Goal: Transaction & Acquisition: Purchase product/service

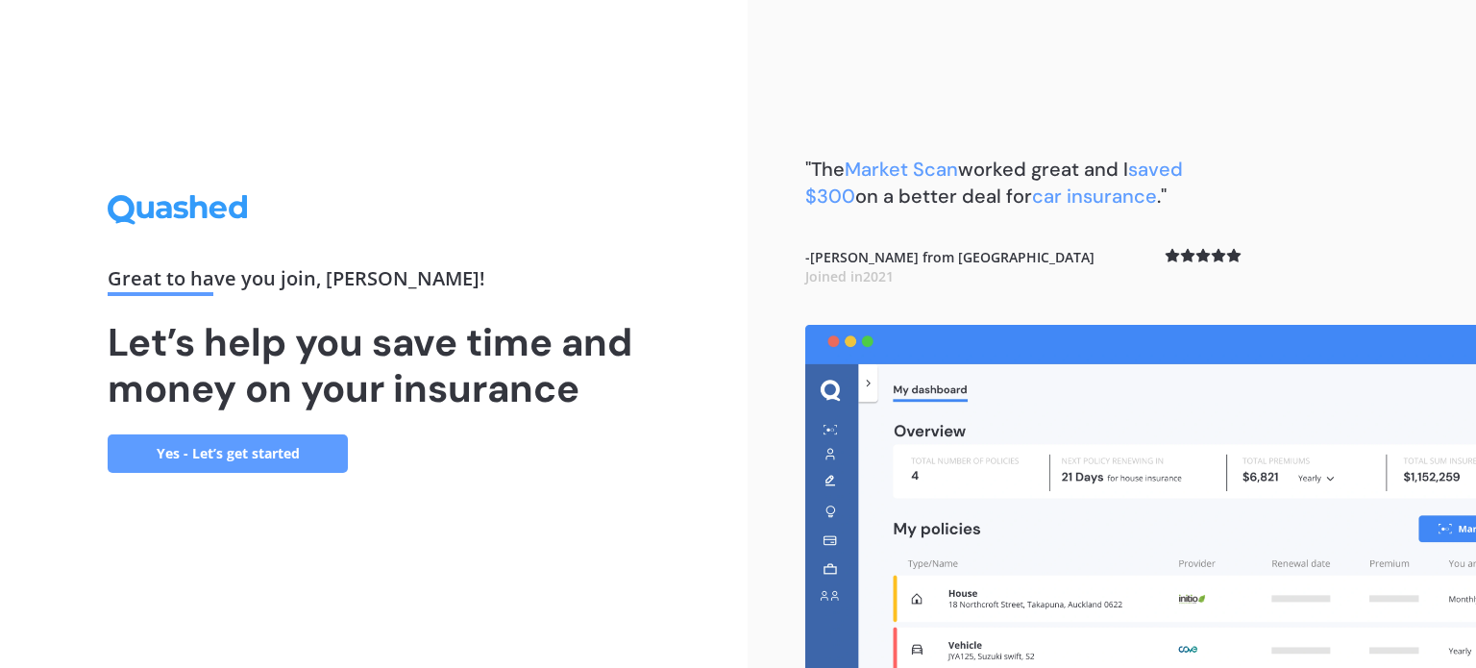
click at [284, 450] on link "Yes - Let’s get started" at bounding box center [228, 453] width 240 height 38
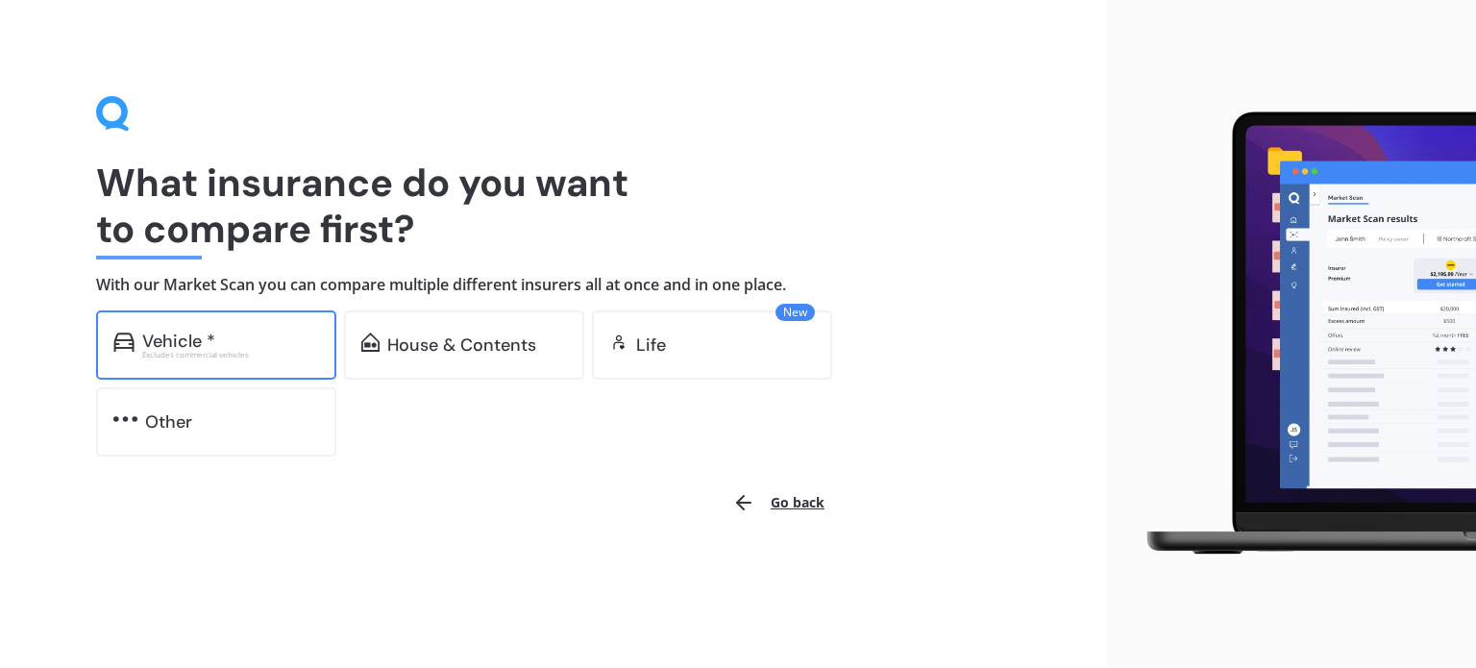
click at [221, 338] on div "Vehicle *" at bounding box center [230, 341] width 177 height 19
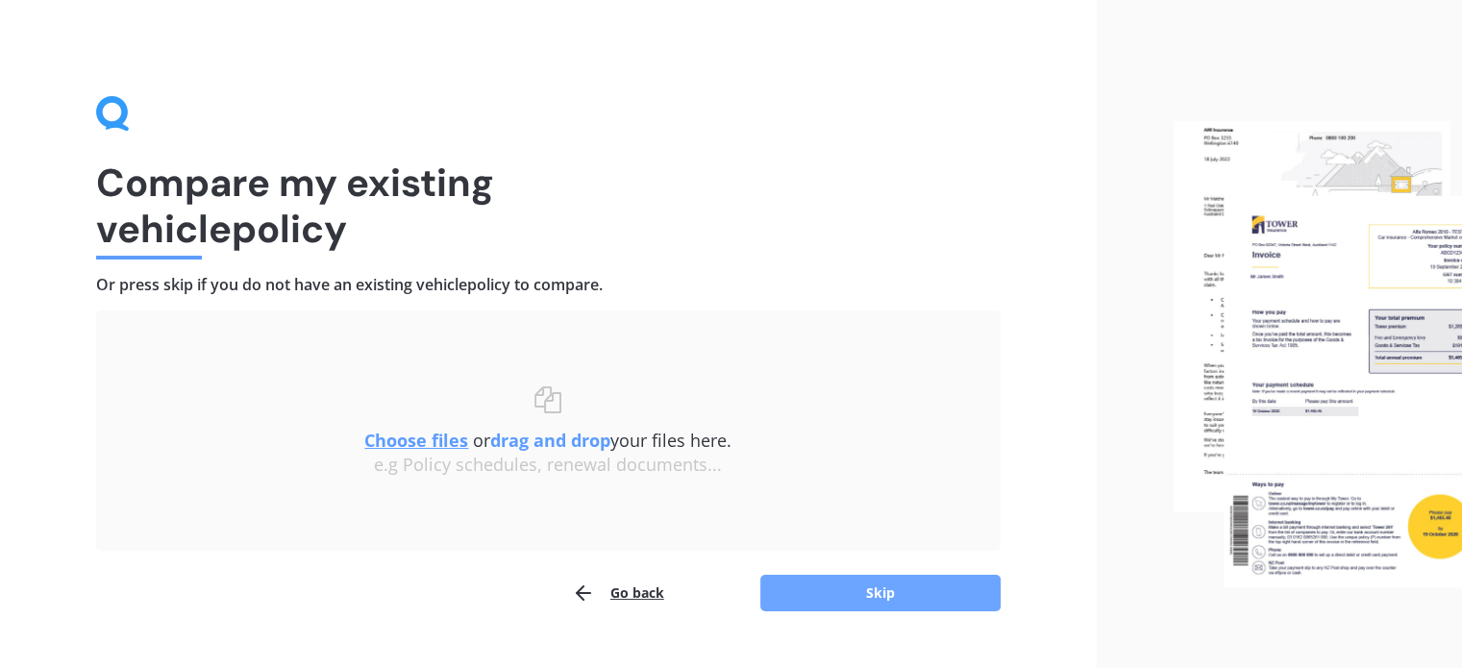
click at [891, 594] on button "Skip" at bounding box center [880, 593] width 240 height 37
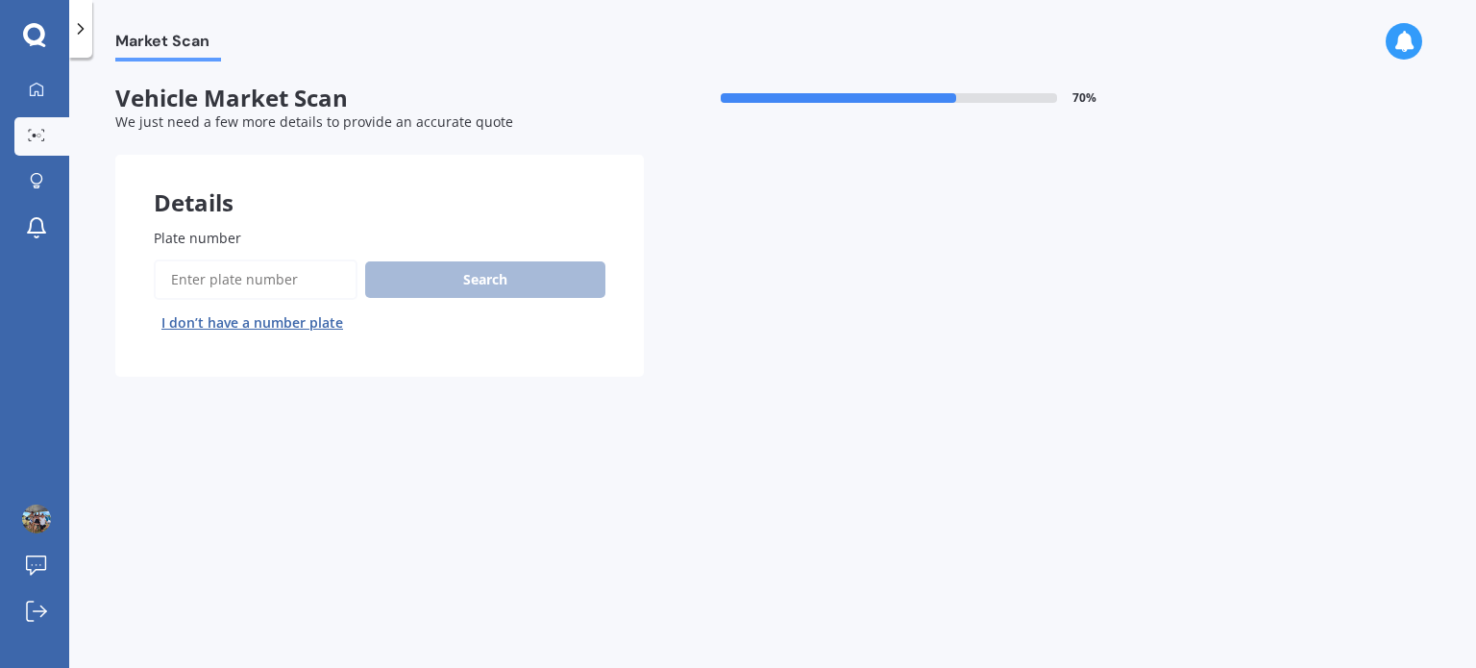
click at [282, 268] on input "Plate number" at bounding box center [256, 279] width 204 height 40
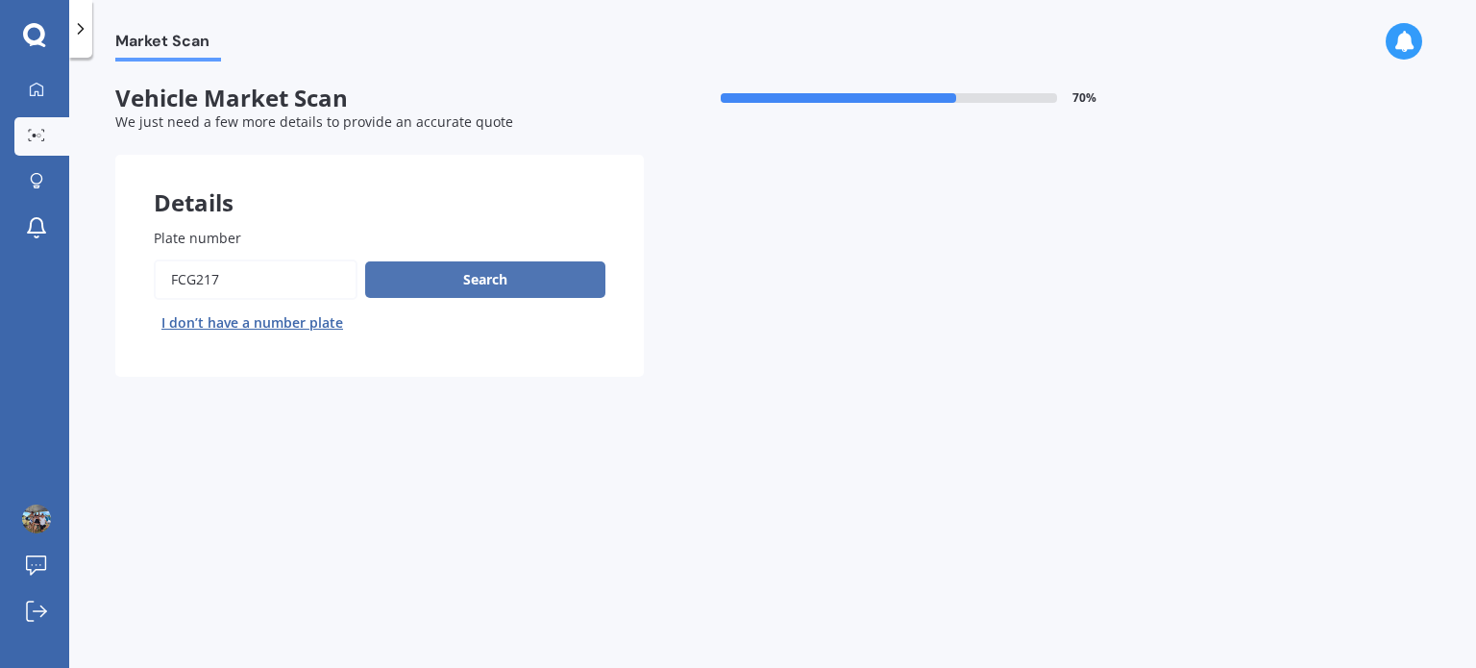
type input "FCG217"
click at [511, 284] on button "Search" at bounding box center [485, 279] width 240 height 37
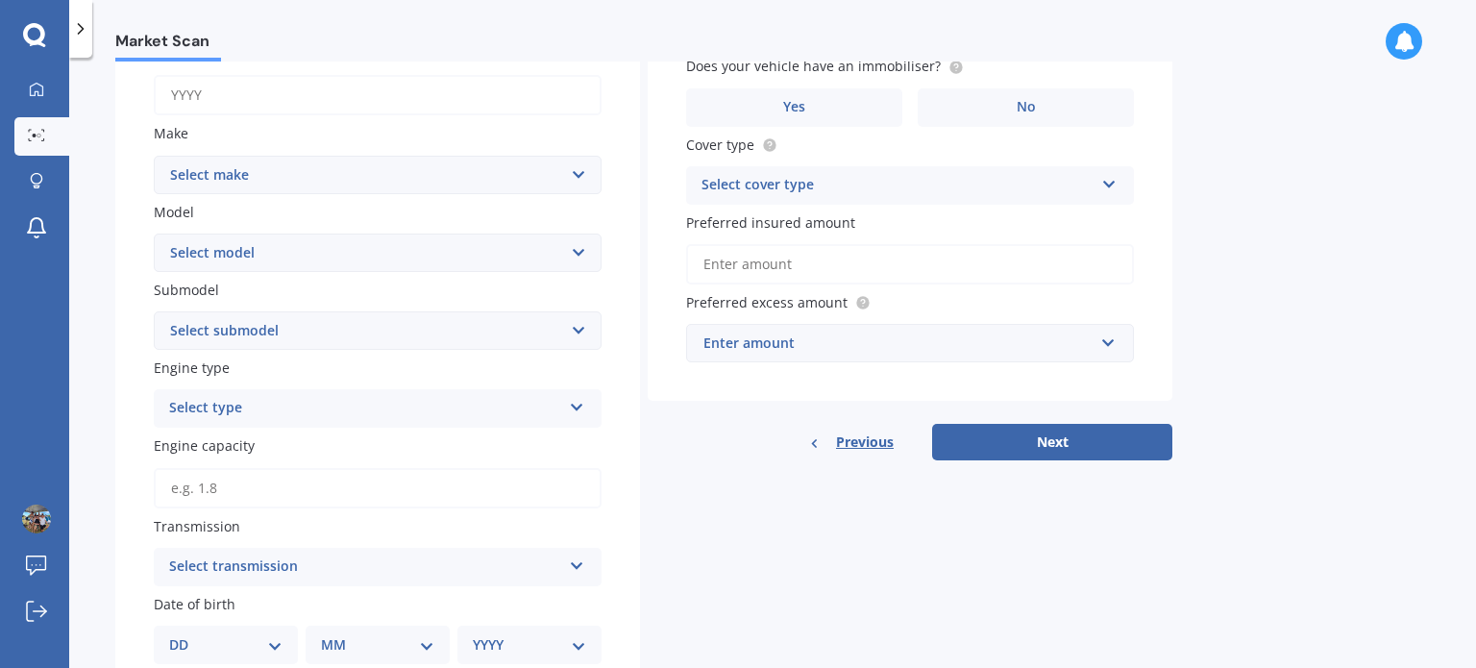
scroll to position [192, 0]
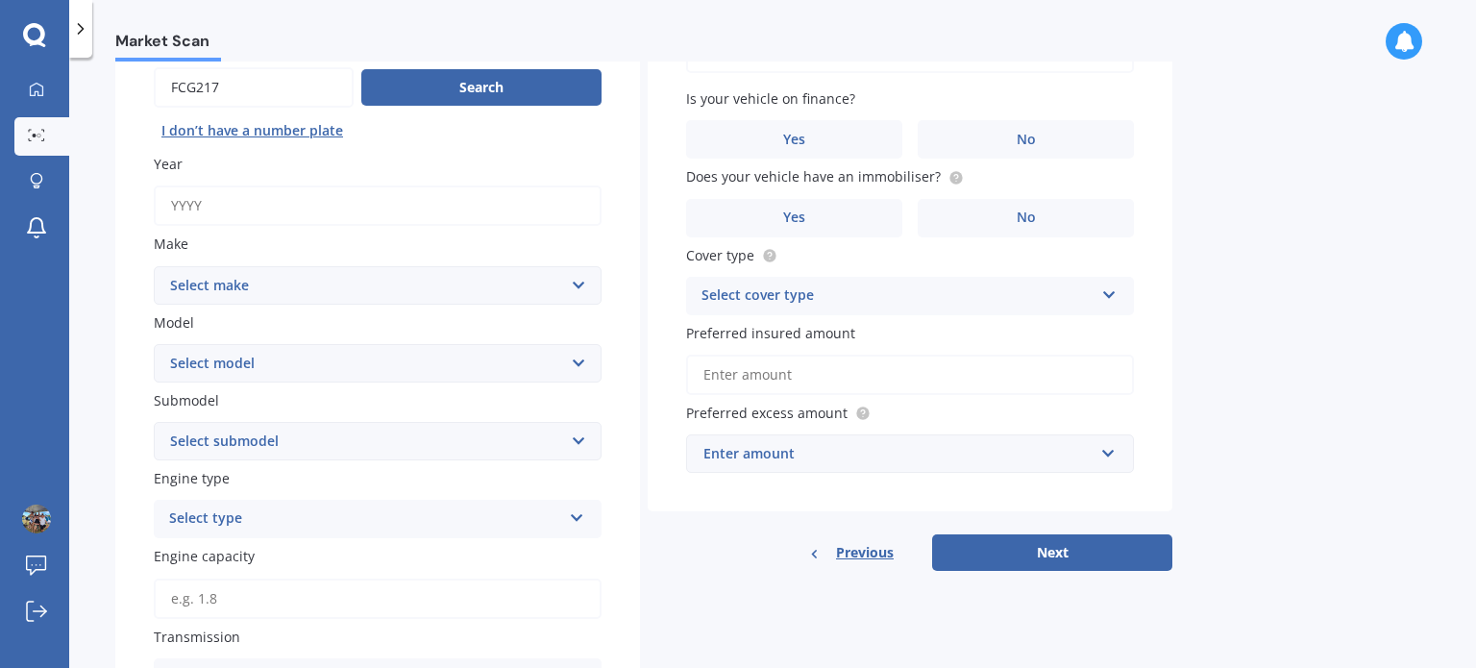
click at [223, 207] on input "Year" at bounding box center [378, 205] width 448 height 40
type input "2010"
click at [477, 70] on button "Search" at bounding box center [481, 87] width 240 height 37
click at [231, 201] on input "Year" at bounding box center [378, 205] width 448 height 40
type input "2010"
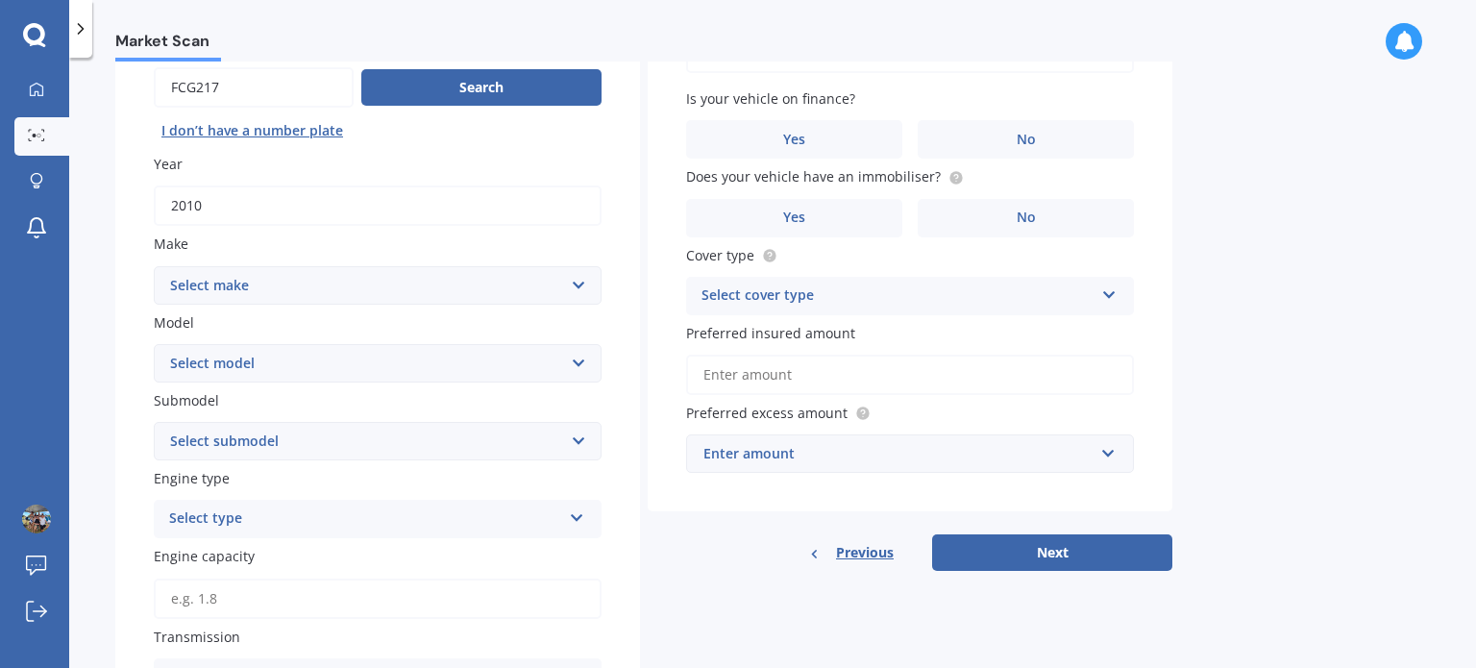
click at [359, 289] on select "Select make AC ALFA ROMEO ASTON MARTIN AUDI AUSTIN BEDFORD Bentley BMW BYD CADI…" at bounding box center [378, 285] width 448 height 38
select select "HYUNDAI"
click at [154, 266] on select "Select make AC ALFA ROMEO ASTON MARTIN AUDI AUSTIN BEDFORD Bentley BMW BYD CADI…" at bounding box center [378, 285] width 448 height 38
click at [249, 366] on select "Select model Accent Atoz Coupe Elantra Excel FX Coupe Getz Grandeur H1 H100 i20…" at bounding box center [378, 363] width 448 height 38
select select "TUCSON"
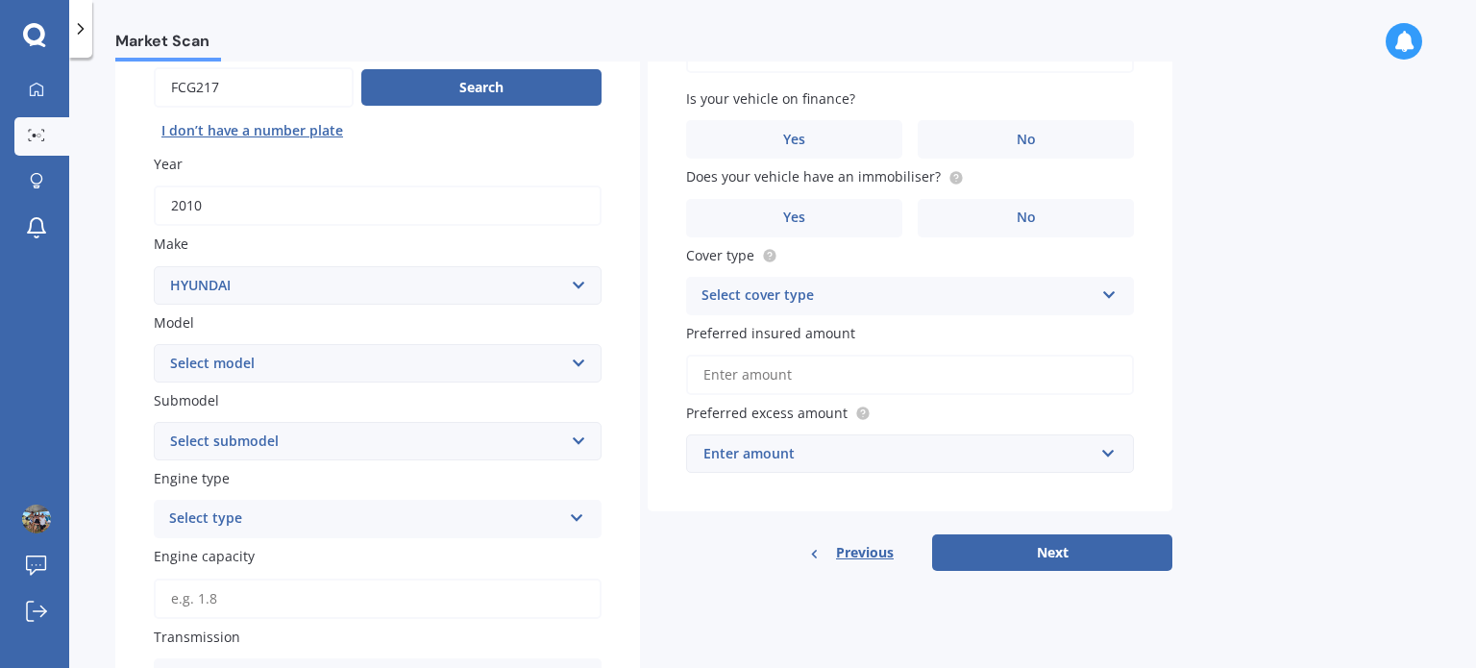
click at [154, 344] on select "Select model Accent Atoz Coupe Elantra Excel FX Coupe Getz Grandeur H1 H100 i20…" at bounding box center [378, 363] width 448 height 38
click at [231, 447] on select "Select submodel 1.6 Turbo Elite 2.0 4WD CRDi Turbo Diesel A4 2.0 4WD Petrol A4 …" at bounding box center [378, 441] width 448 height 38
select select "2.0 CITY 2WD PETROL ELITE A4"
click at [154, 422] on select "Select submodel 1.6 Turbo Elite 2.0 4WD CRDi Turbo Diesel A4 2.0 4WD Petrol A4 …" at bounding box center [378, 441] width 448 height 38
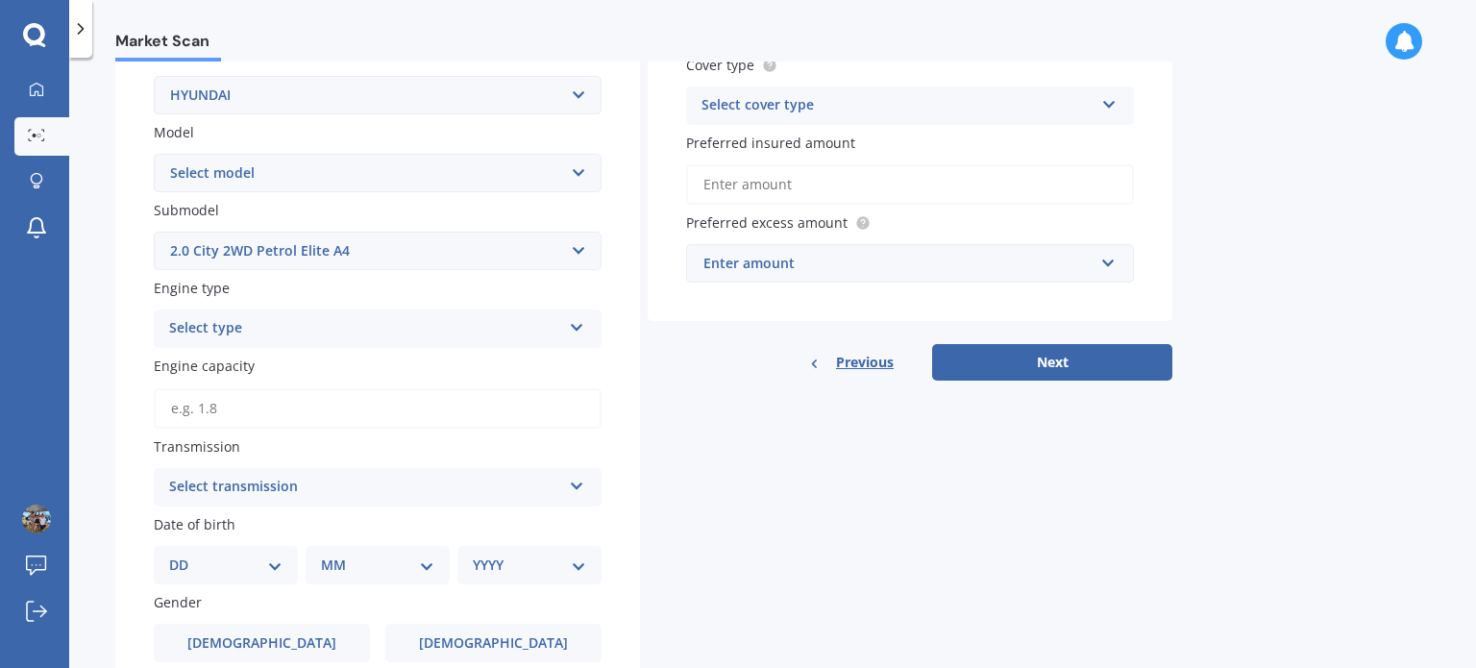
scroll to position [384, 0]
click at [278, 315] on div "Select type" at bounding box center [365, 326] width 392 height 23
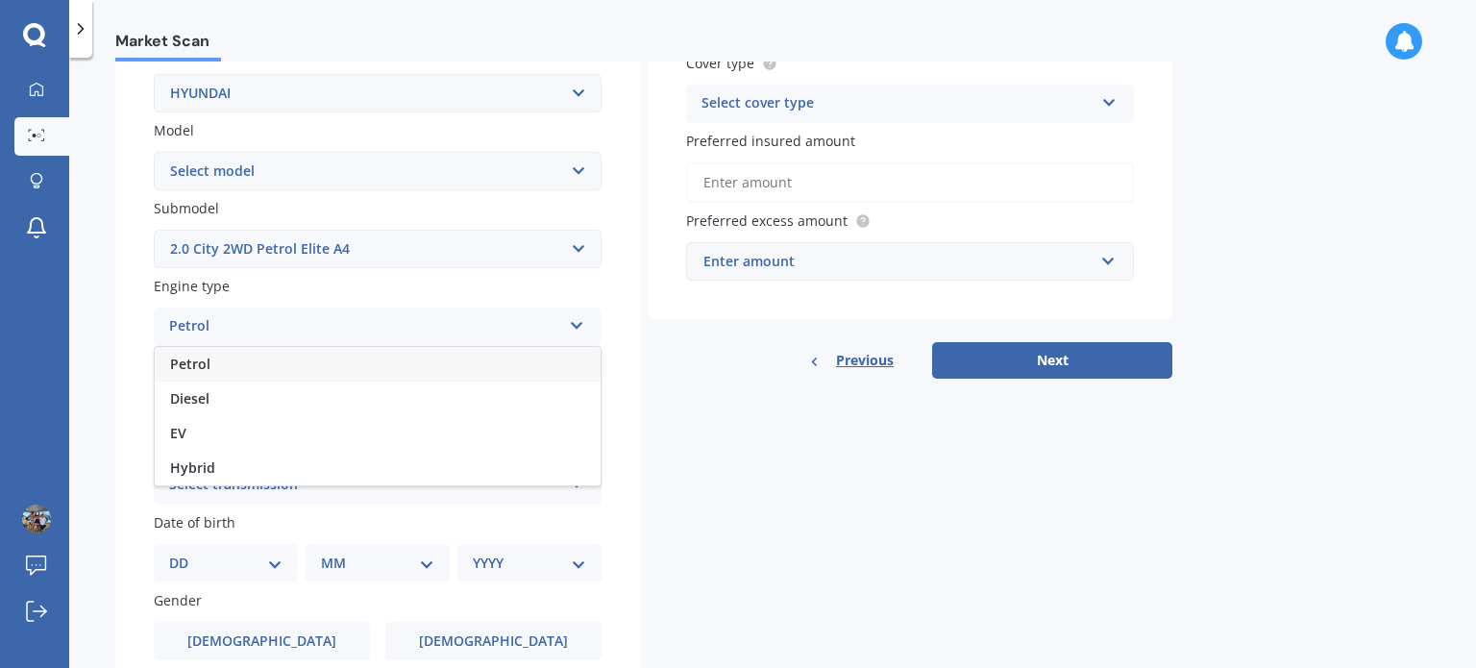
click at [229, 366] on div "Petrol" at bounding box center [378, 364] width 446 height 35
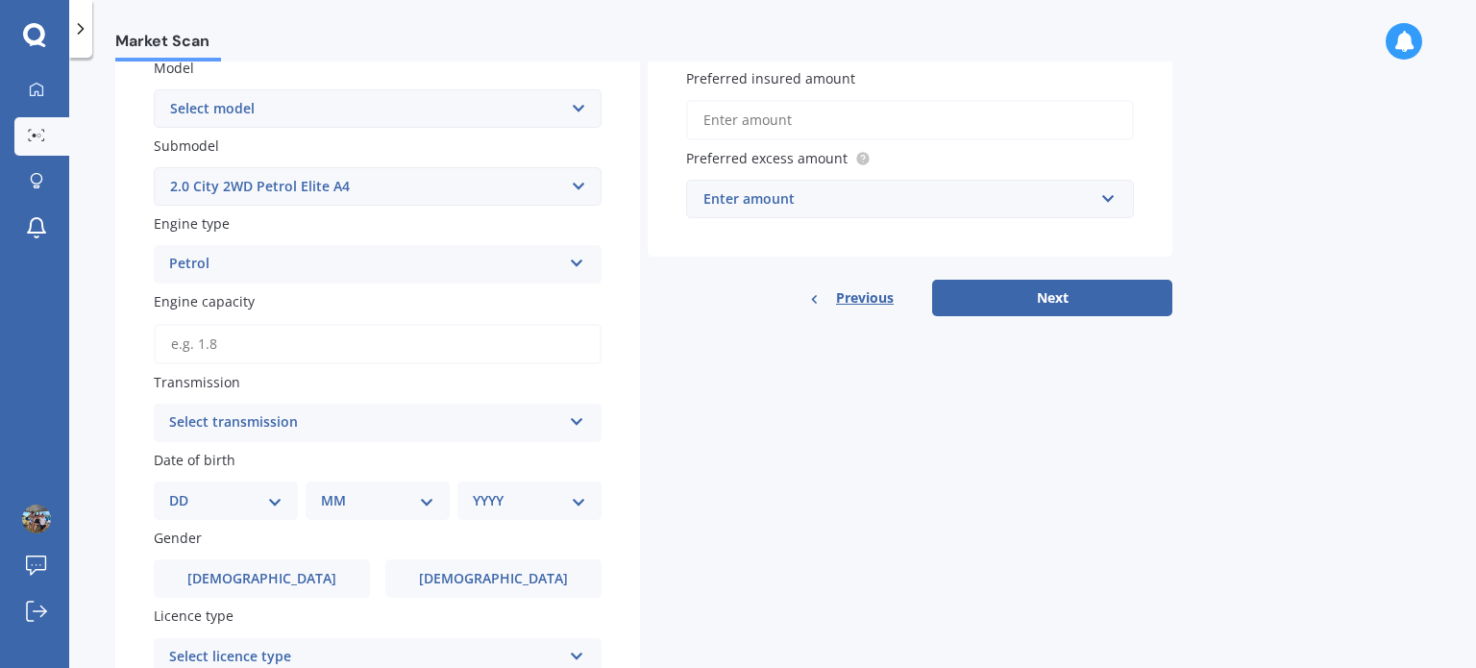
scroll to position [481, 0]
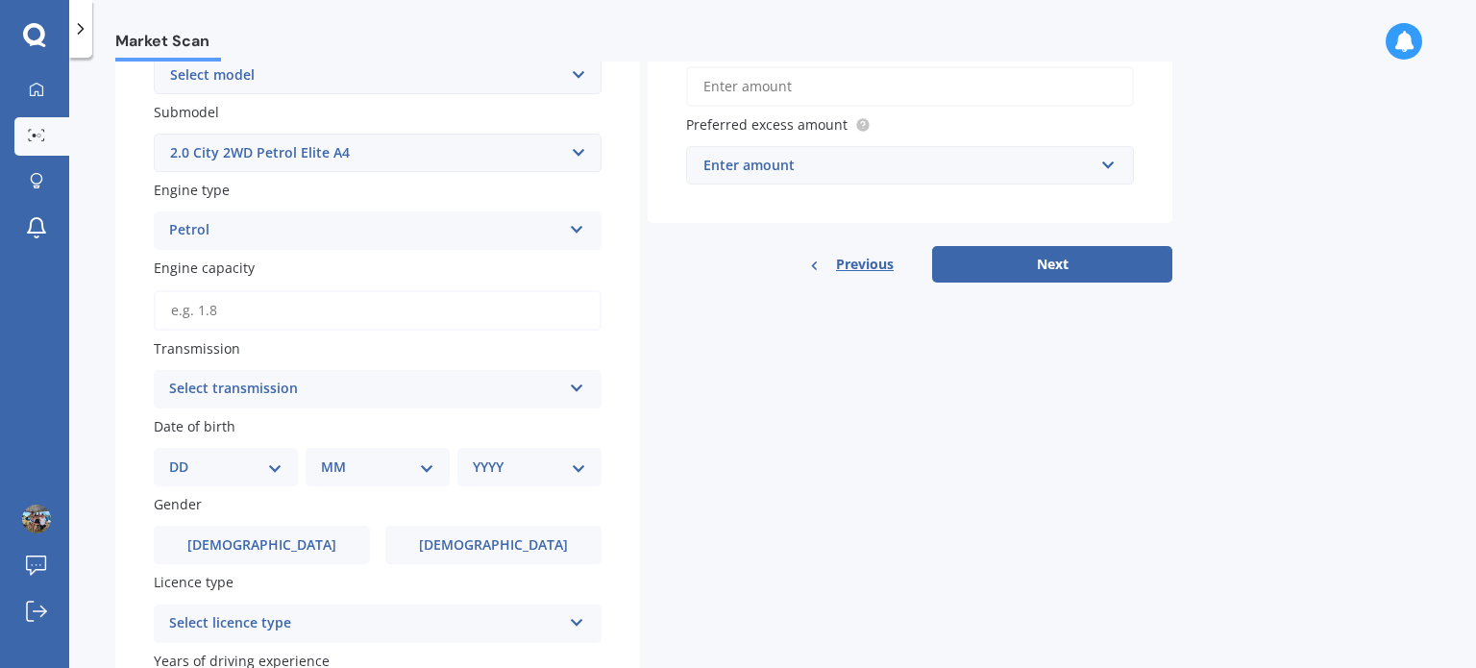
click at [238, 324] on input "Engine capacity" at bounding box center [378, 310] width 448 height 40
type input "2.0"
drag, startPoint x: 726, startPoint y: 397, endPoint x: 424, endPoint y: 392, distance: 301.8
click at [723, 397] on div "Details Plate number Search I don’t have a number plate Year 2010 Make Select m…" at bounding box center [643, 255] width 1057 height 1163
click at [424, 388] on div "Select transmission" at bounding box center [365, 389] width 392 height 23
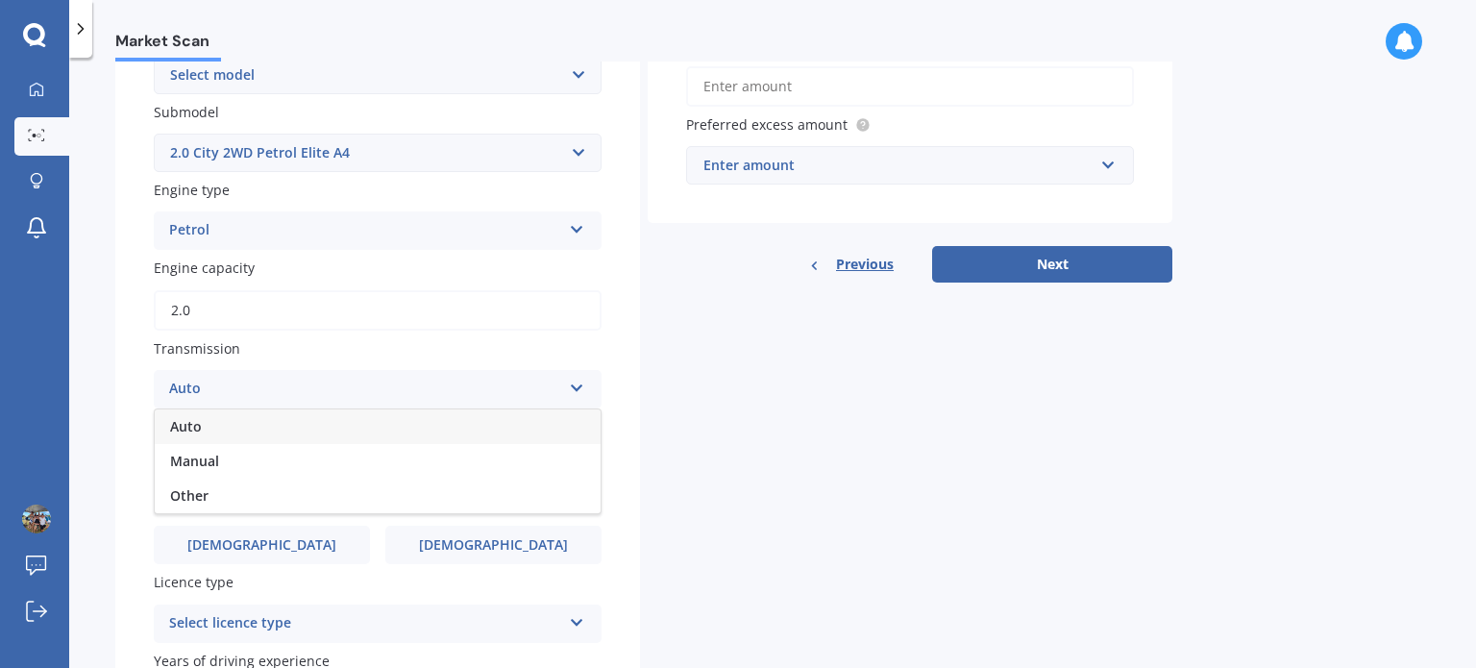
click at [208, 432] on div "Auto" at bounding box center [378, 426] width 446 height 35
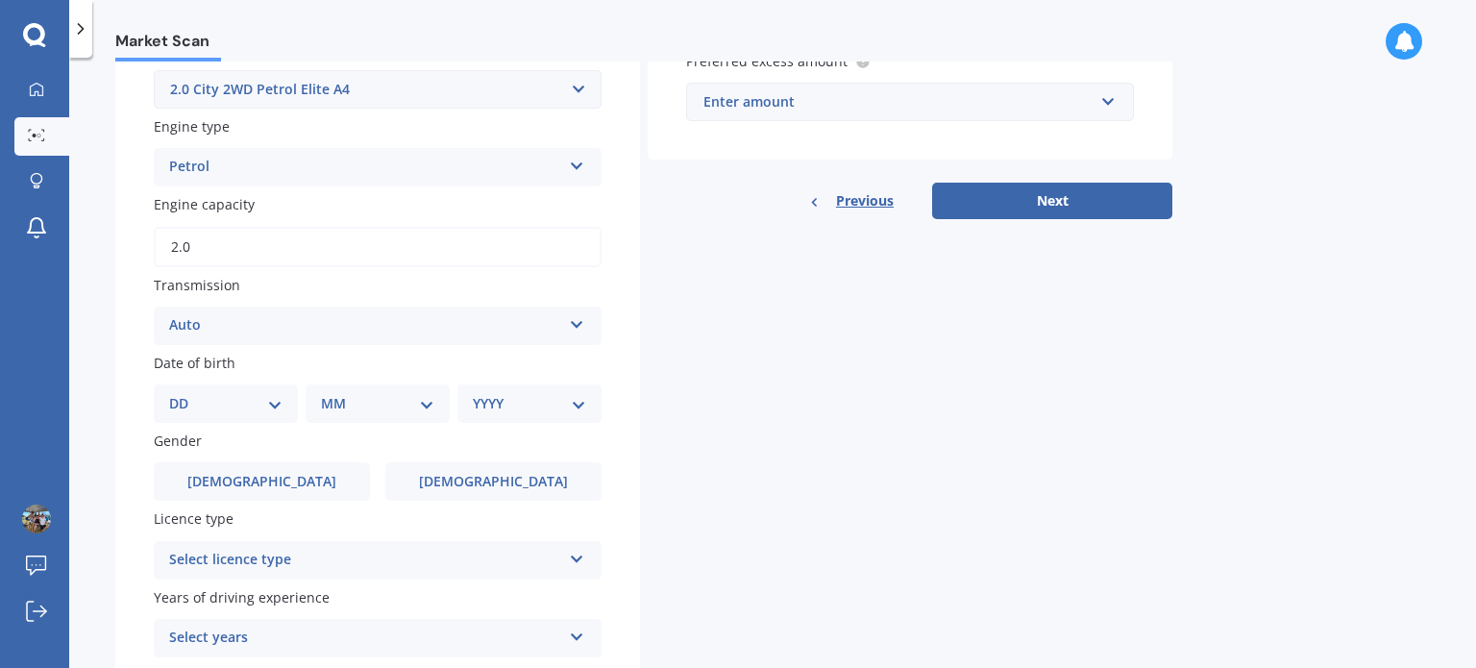
scroll to position [577, 0]
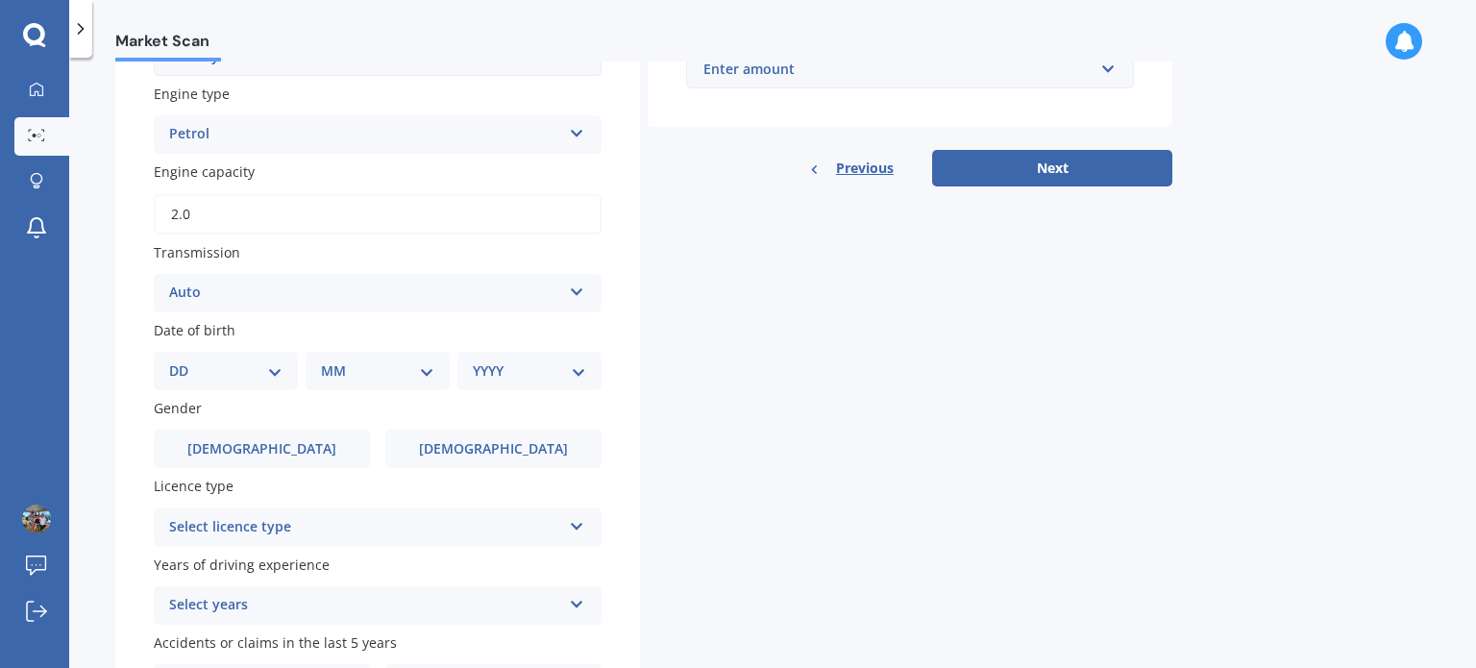
click at [253, 366] on select "DD 01 02 03 04 05 06 07 08 09 10 11 12 13 14 15 16 17 18 19 20 21 22 23 24 25 2…" at bounding box center [225, 370] width 113 height 21
select select "03"
click at [185, 360] on select "DD 01 02 03 04 05 06 07 08 09 10 11 12 13 14 15 16 17 18 19 20 21 22 23 24 25 2…" at bounding box center [225, 370] width 113 height 21
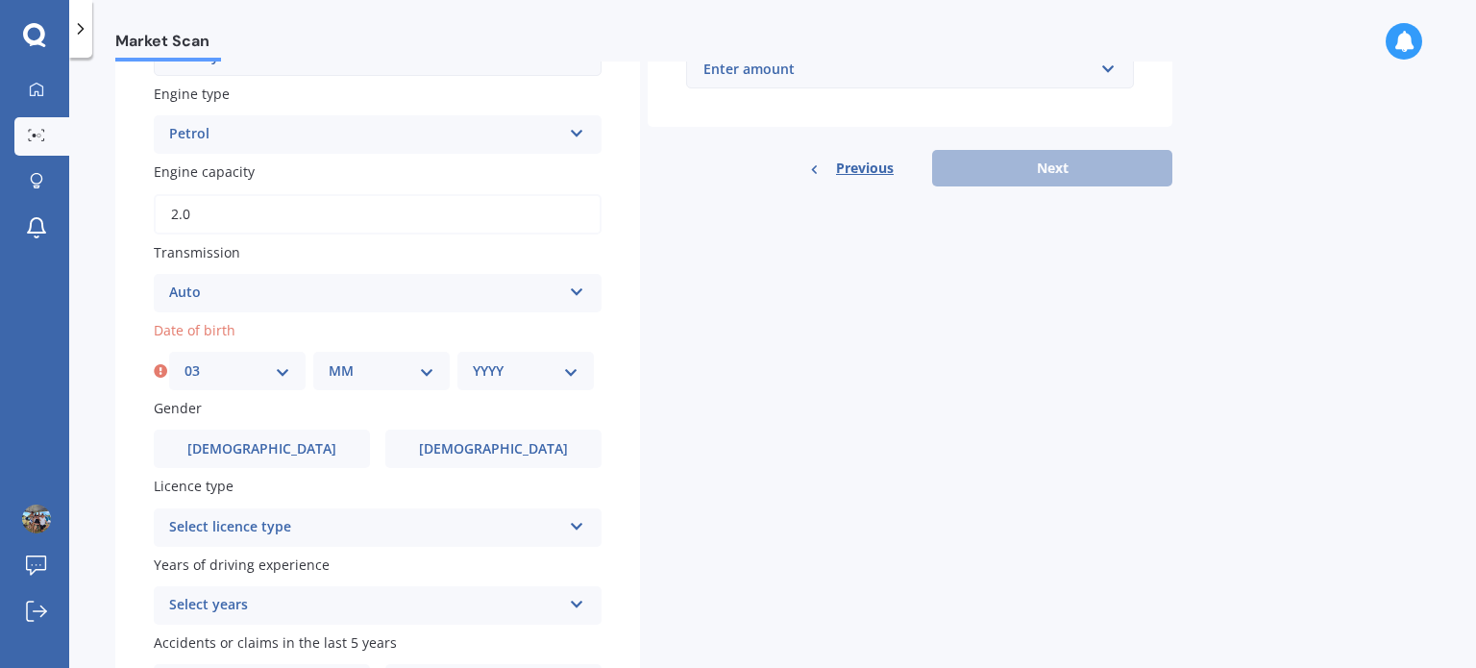
click at [366, 376] on select "MM 01 02 03 04 05 06 07 08 09 10 11 12" at bounding box center [382, 370] width 106 height 21
select select "04"
click at [329, 360] on select "MM 01 02 03 04 05 06 07 08 09 10 11 12" at bounding box center [382, 370] width 106 height 21
click at [515, 372] on select "YYYY 2025 2024 2023 2022 2021 2020 2019 2018 2017 2016 2015 2014 2013 2012 2011…" at bounding box center [526, 370] width 106 height 21
select select "1999"
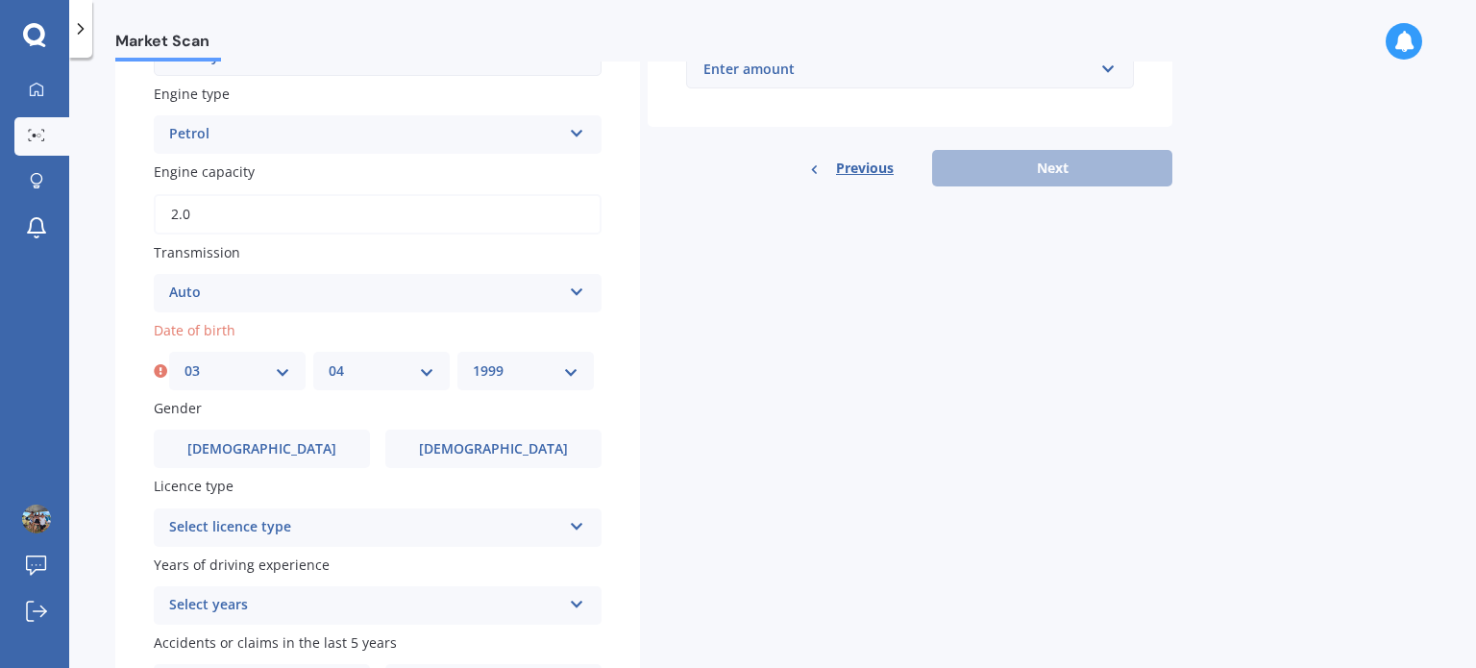
click at [473, 360] on select "YYYY 2025 2024 2023 2022 2021 2020 2019 2018 2017 2016 2015 2014 2013 2012 2011…" at bounding box center [526, 370] width 106 height 21
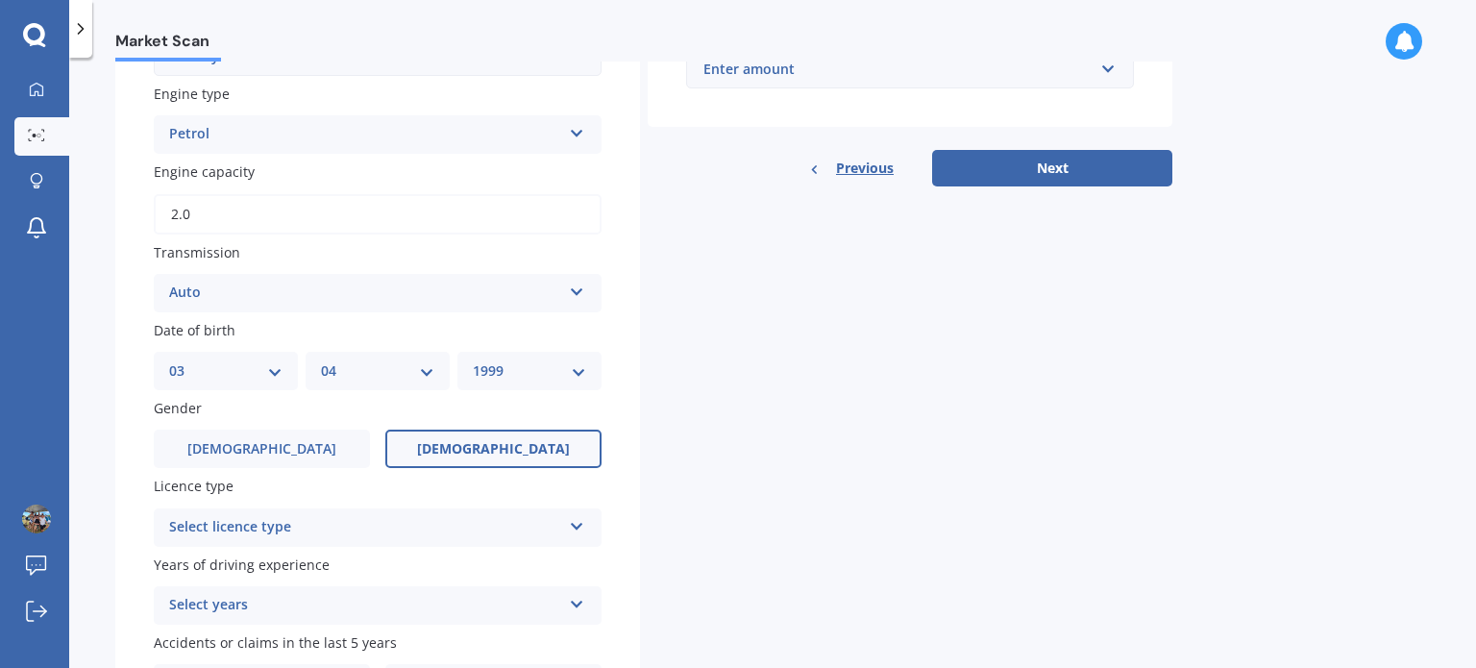
click at [471, 449] on span "[DEMOGRAPHIC_DATA]" at bounding box center [493, 449] width 153 height 16
click at [0, 0] on input "[DEMOGRAPHIC_DATA]" at bounding box center [0, 0] width 0 height 0
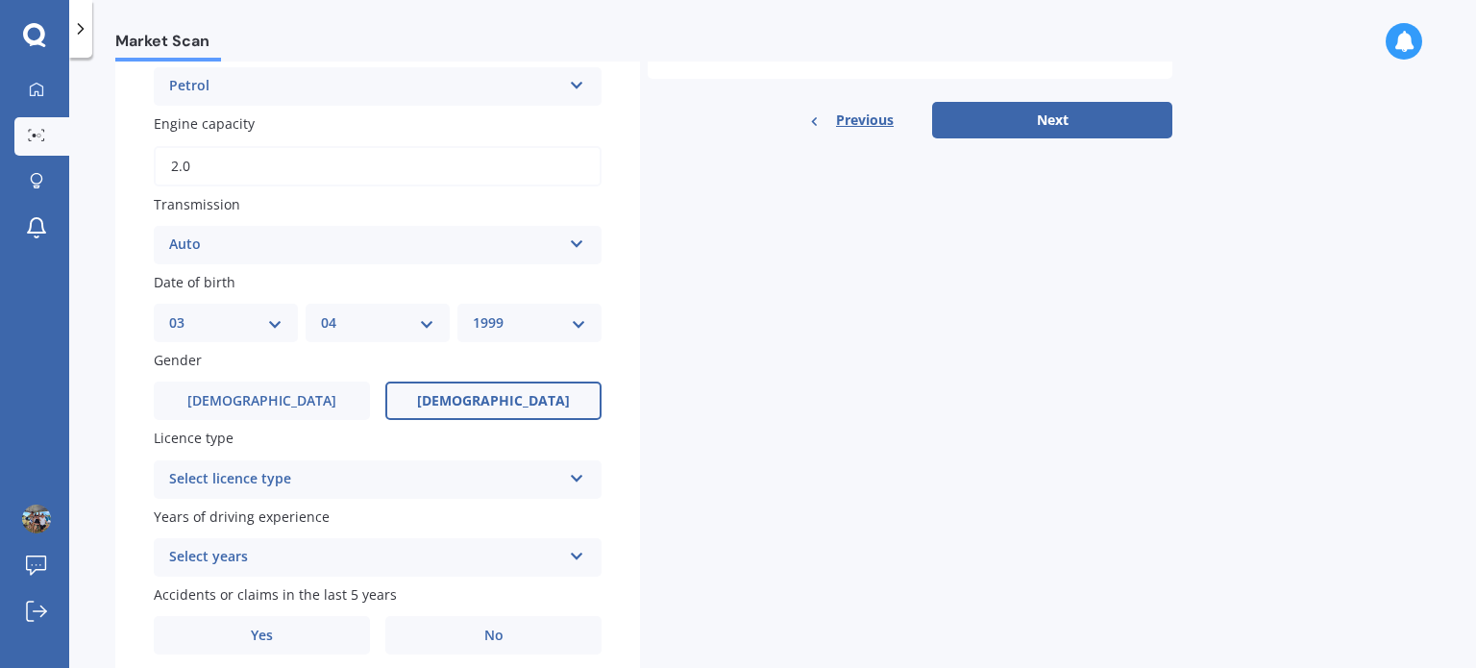
scroll to position [700, 0]
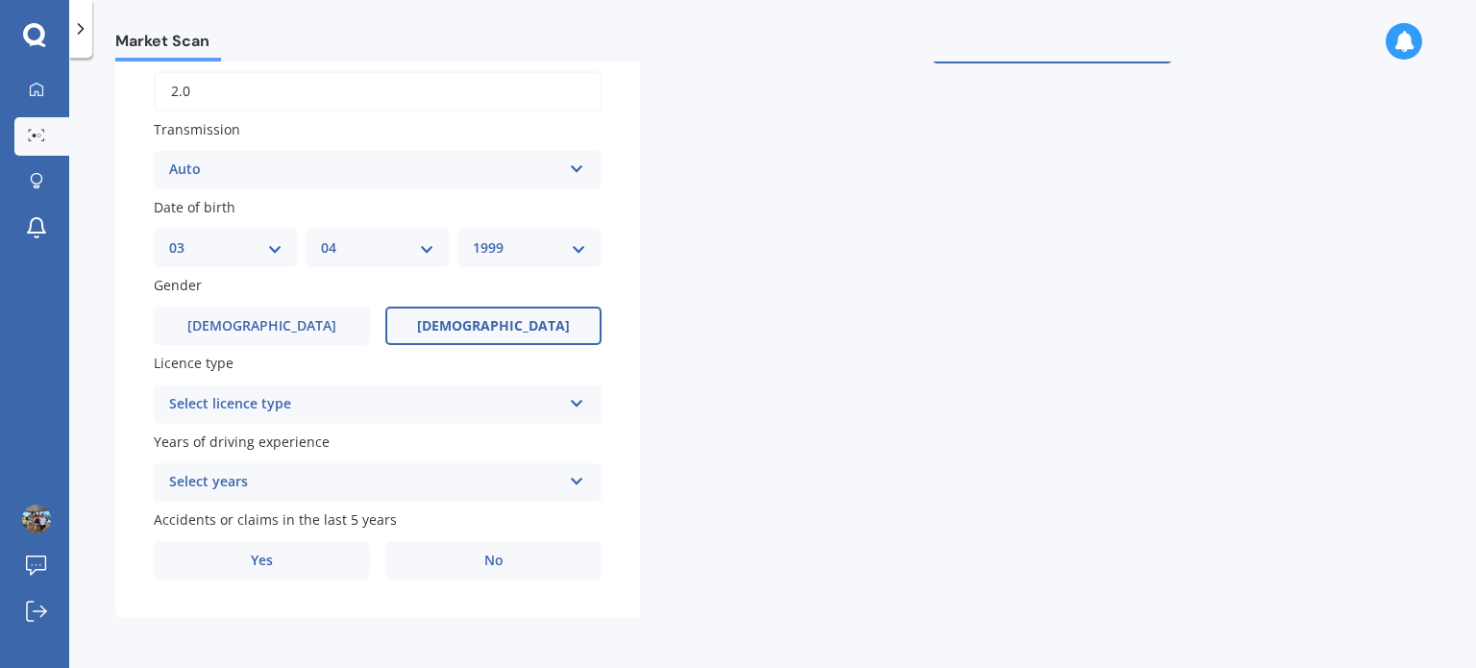
click at [292, 400] on div "Select licence type" at bounding box center [365, 404] width 392 height 23
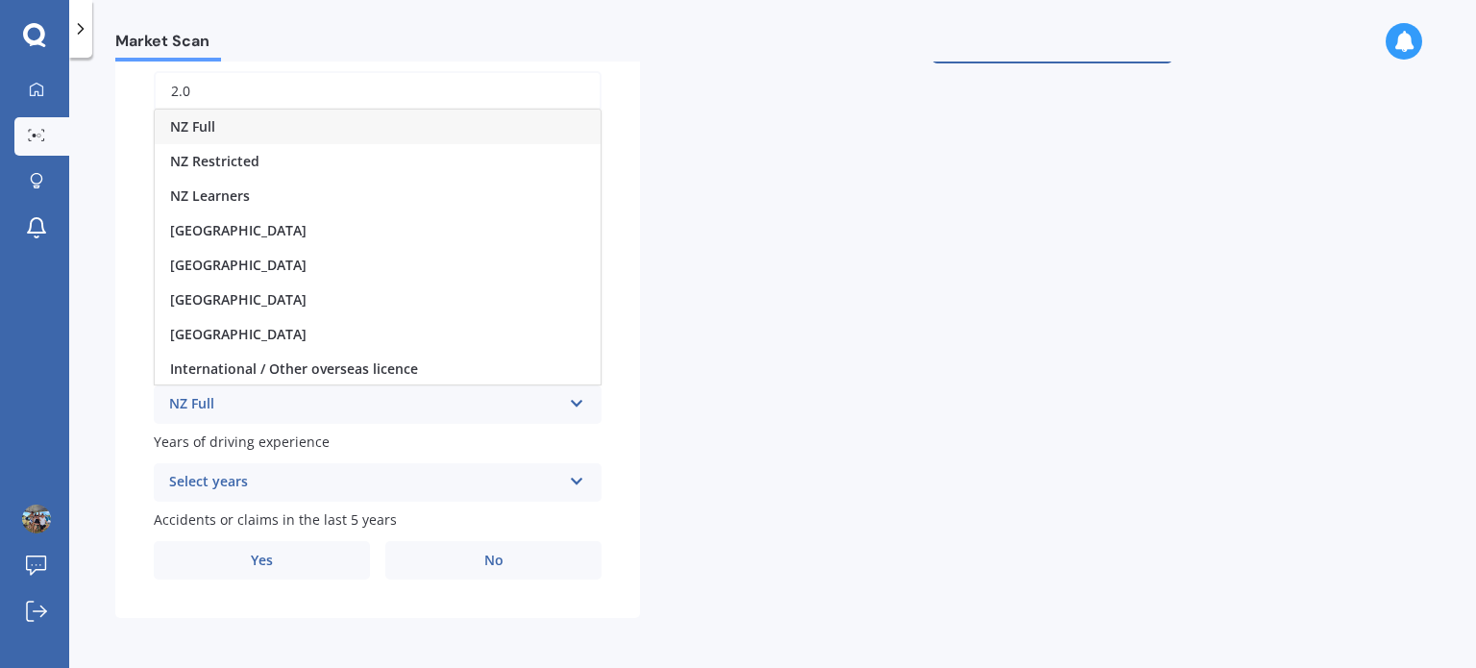
click at [254, 131] on div "NZ Full" at bounding box center [378, 127] width 446 height 35
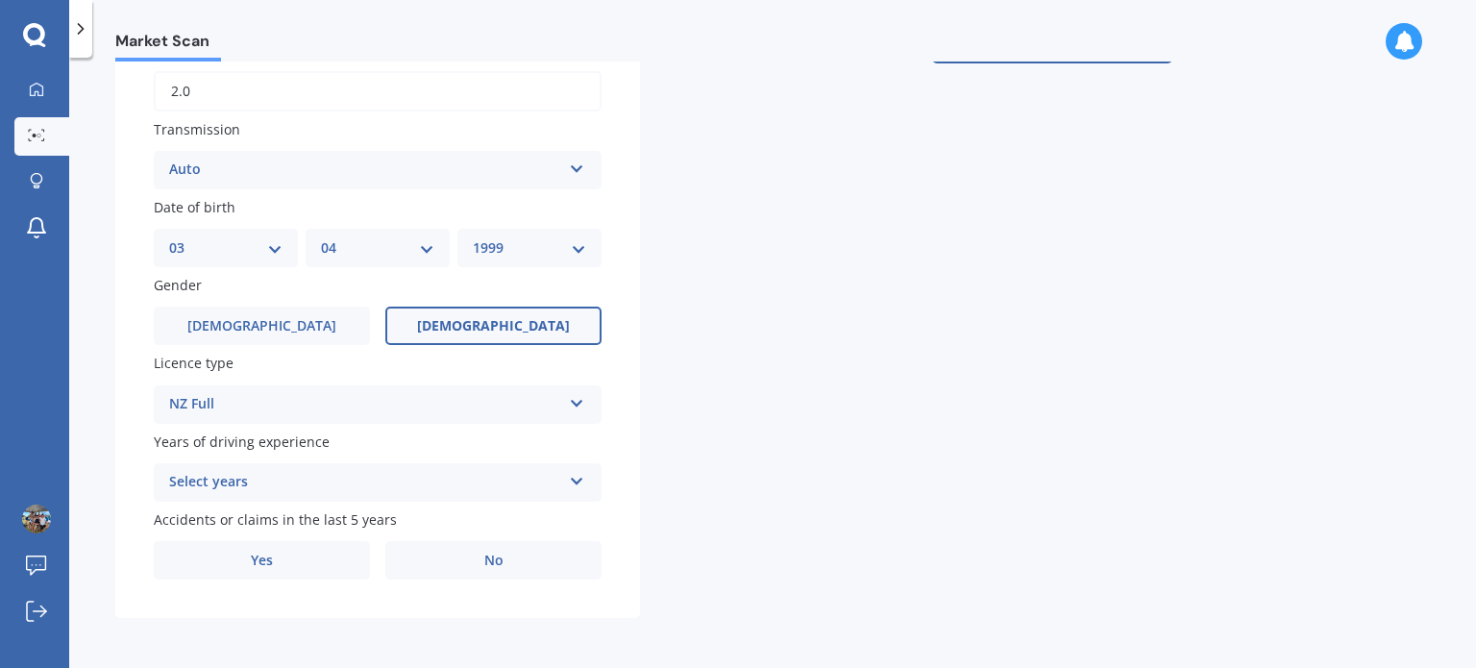
click at [231, 480] on div "Select years" at bounding box center [365, 482] width 392 height 23
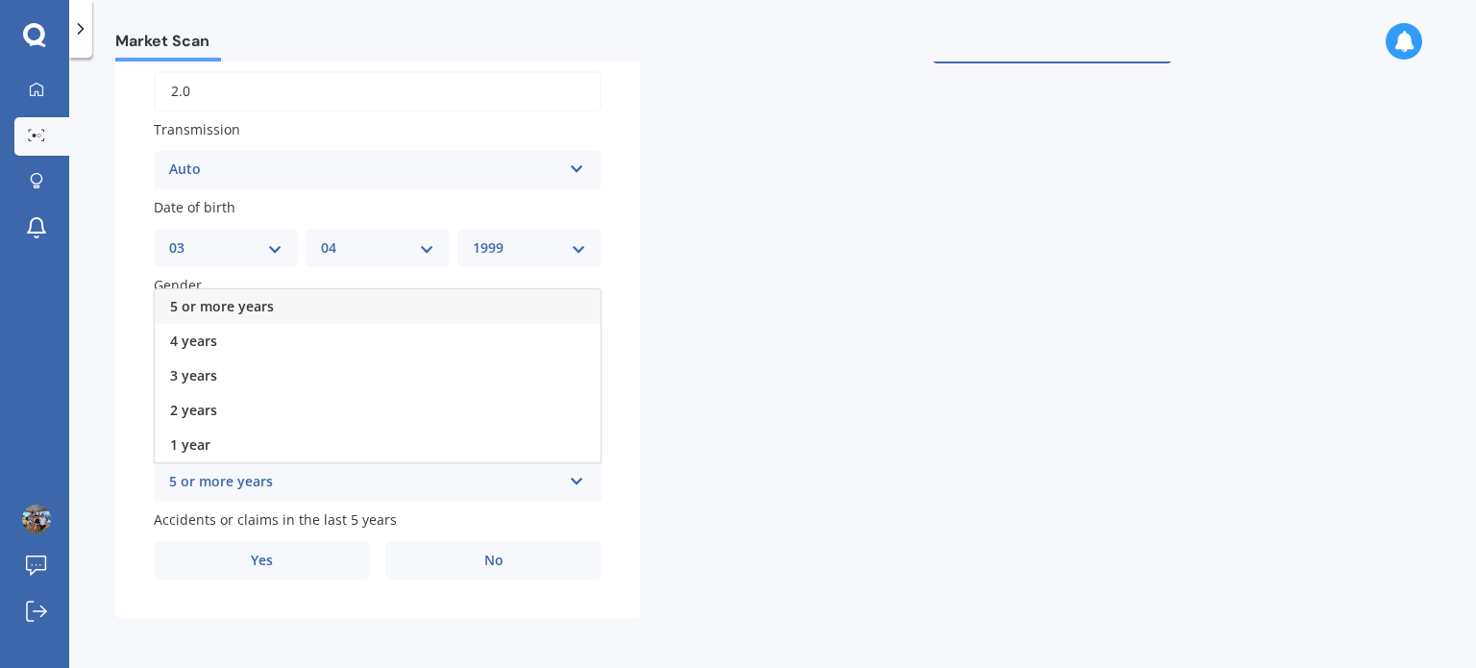
click at [237, 302] on span "5 or more years" at bounding box center [222, 306] width 104 height 18
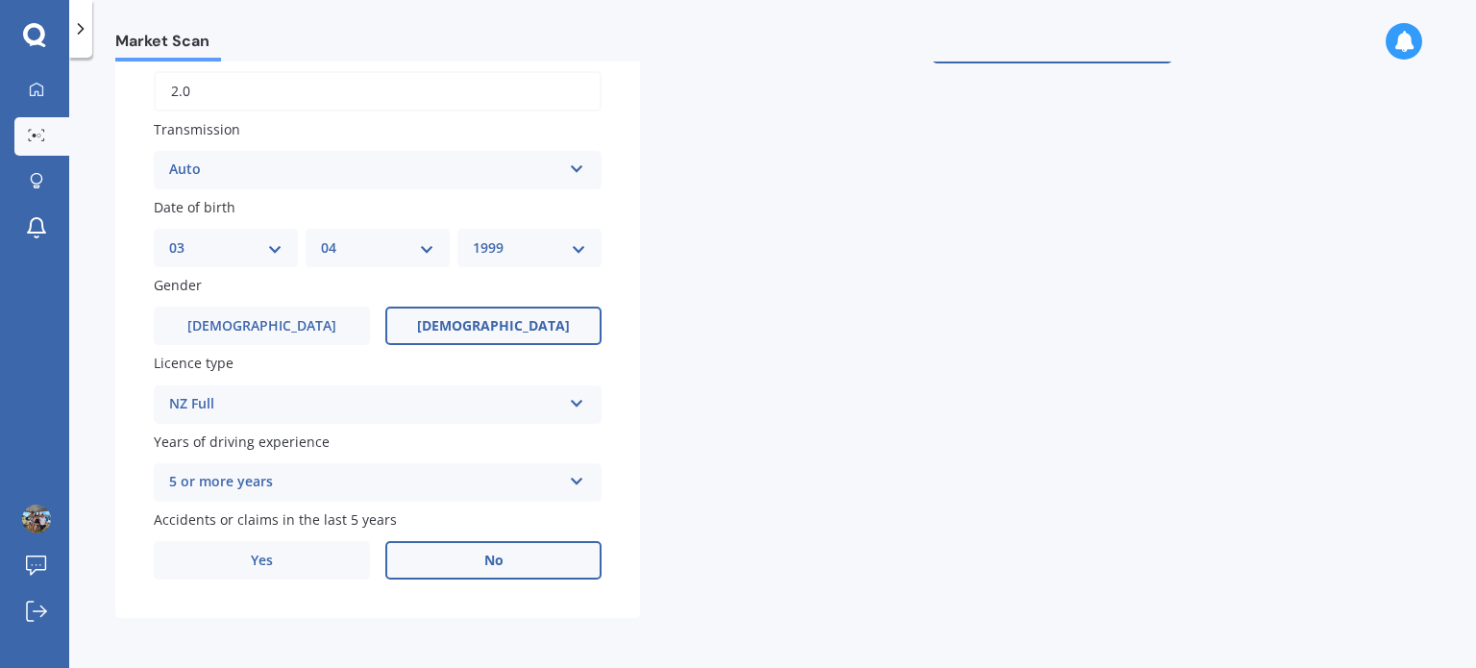
click at [475, 565] on label "No" at bounding box center [493, 560] width 216 height 38
click at [0, 0] on input "No" at bounding box center [0, 0] width 0 height 0
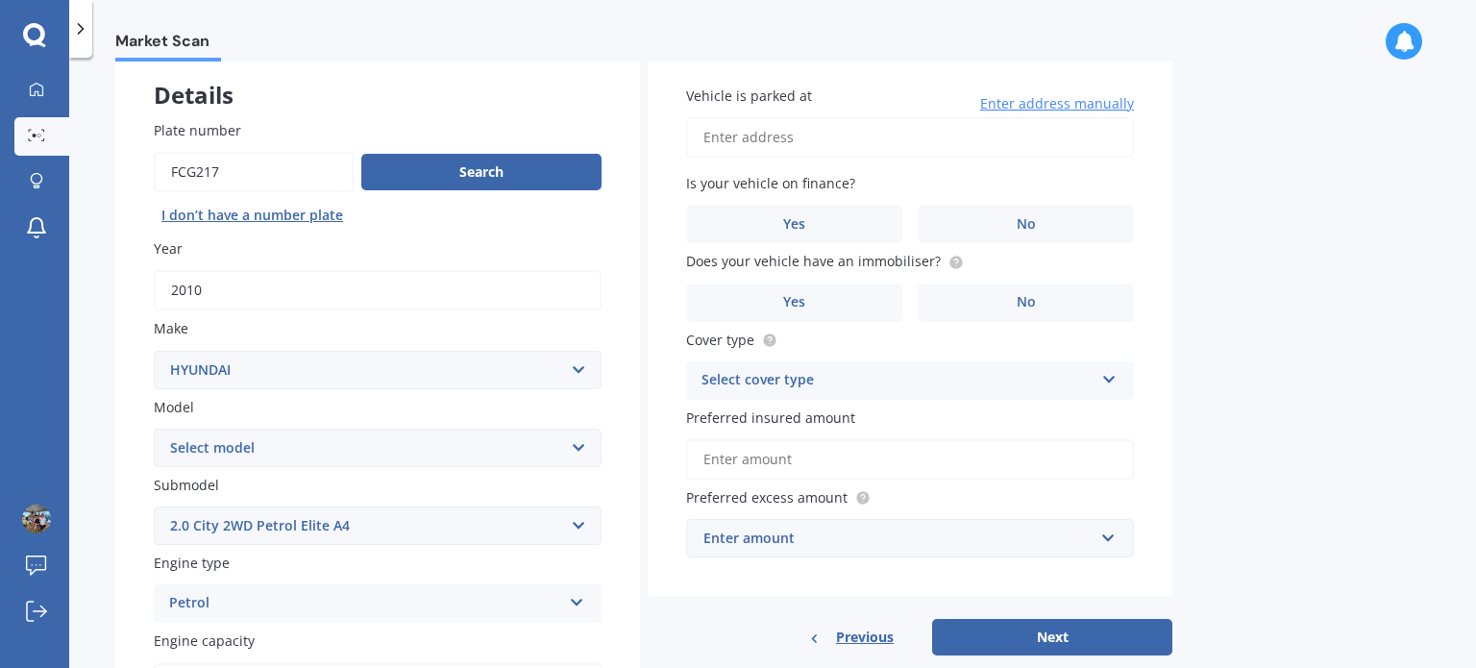
scroll to position [0, 0]
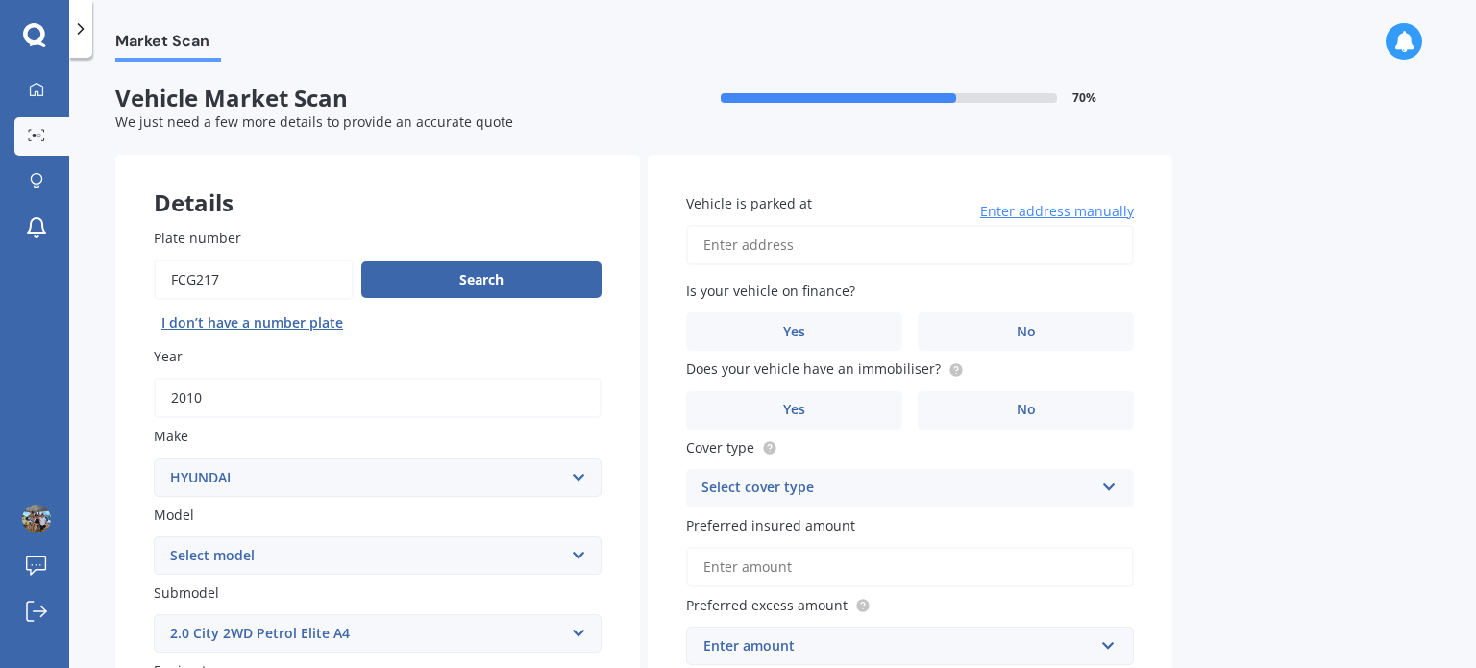
click at [750, 260] on input "Vehicle is parked at" at bounding box center [910, 245] width 448 height 40
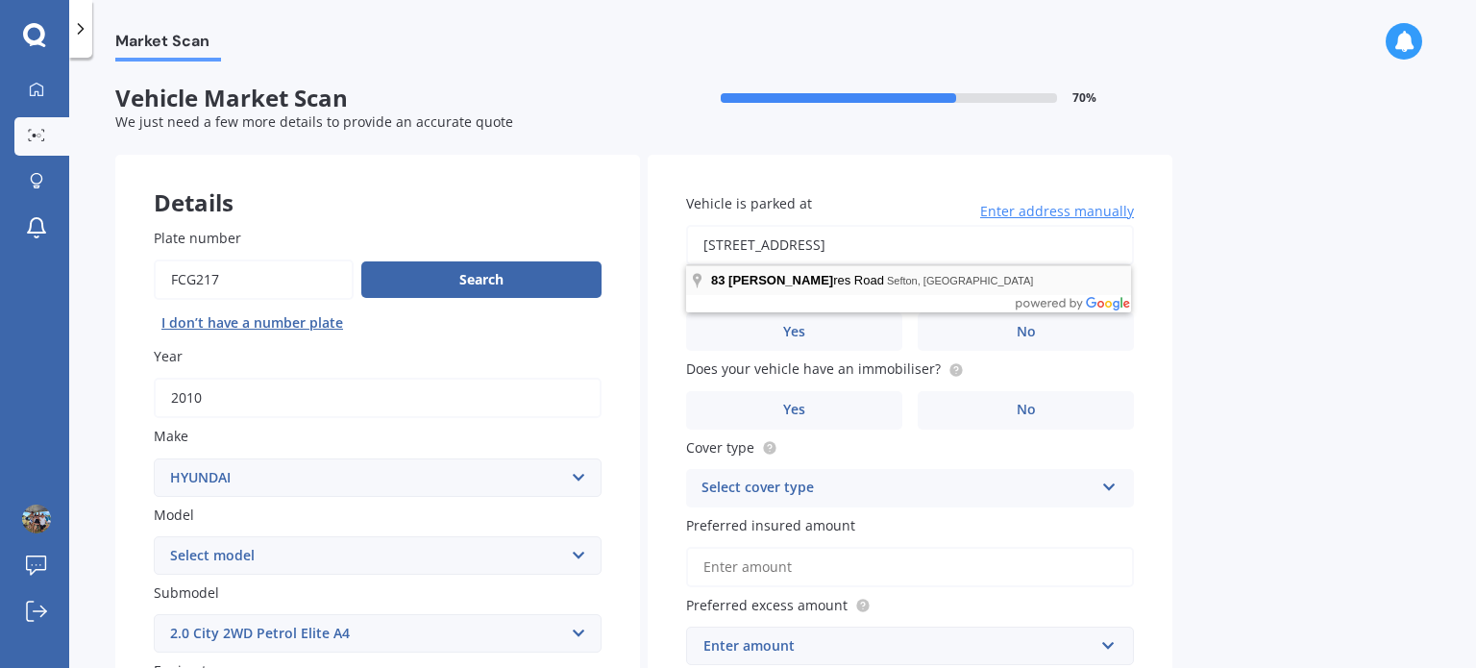
type input "83 Brueres Road, Sefton 7477"
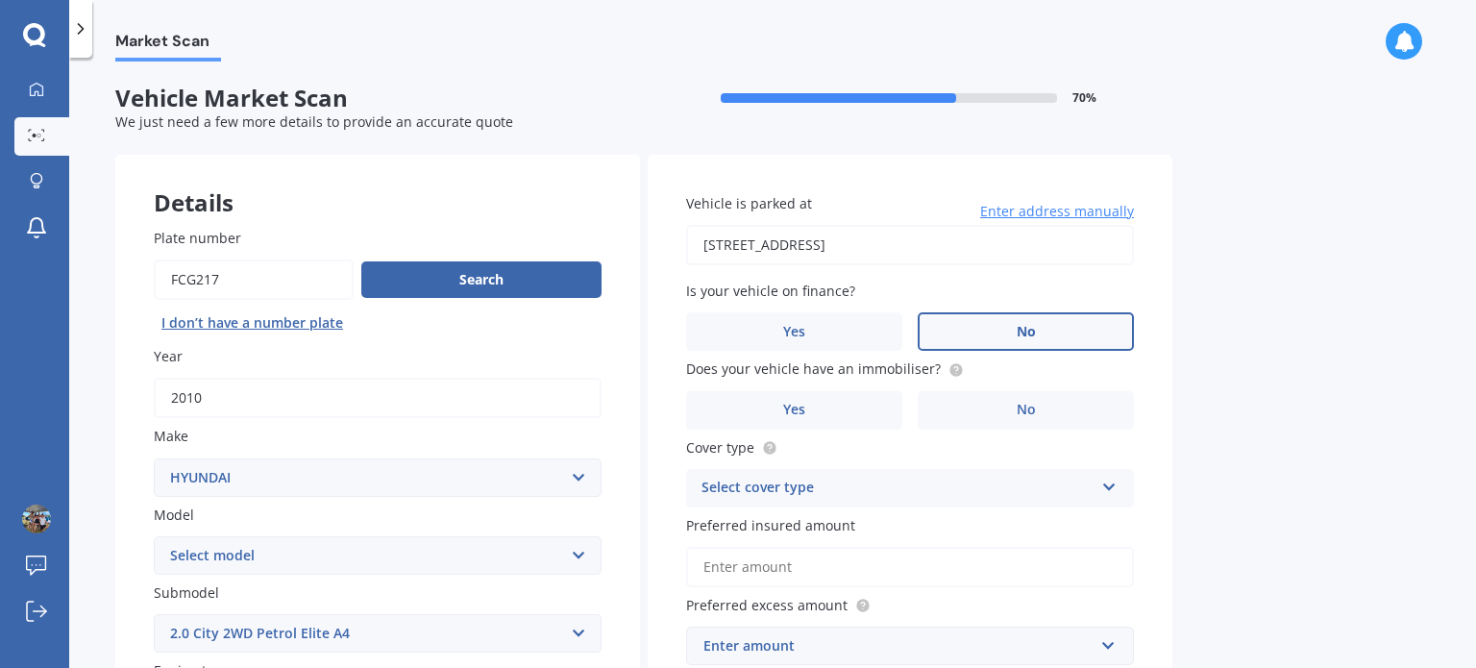
click at [986, 329] on label "No" at bounding box center [1026, 331] width 216 height 38
click at [0, 0] on input "No" at bounding box center [0, 0] width 0 height 0
click at [801, 413] on span "Yes" at bounding box center [794, 410] width 23 height 16
click at [0, 0] on input "Yes" at bounding box center [0, 0] width 0 height 0
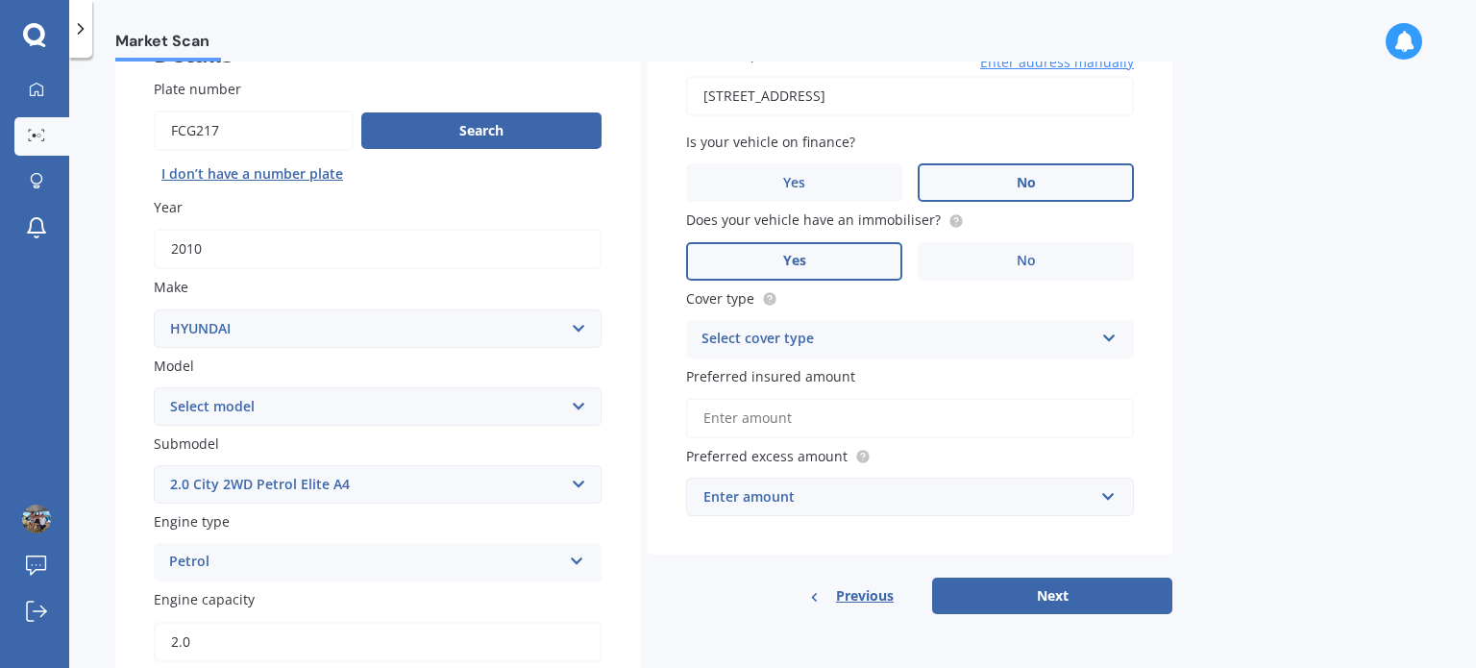
scroll to position [192, 0]
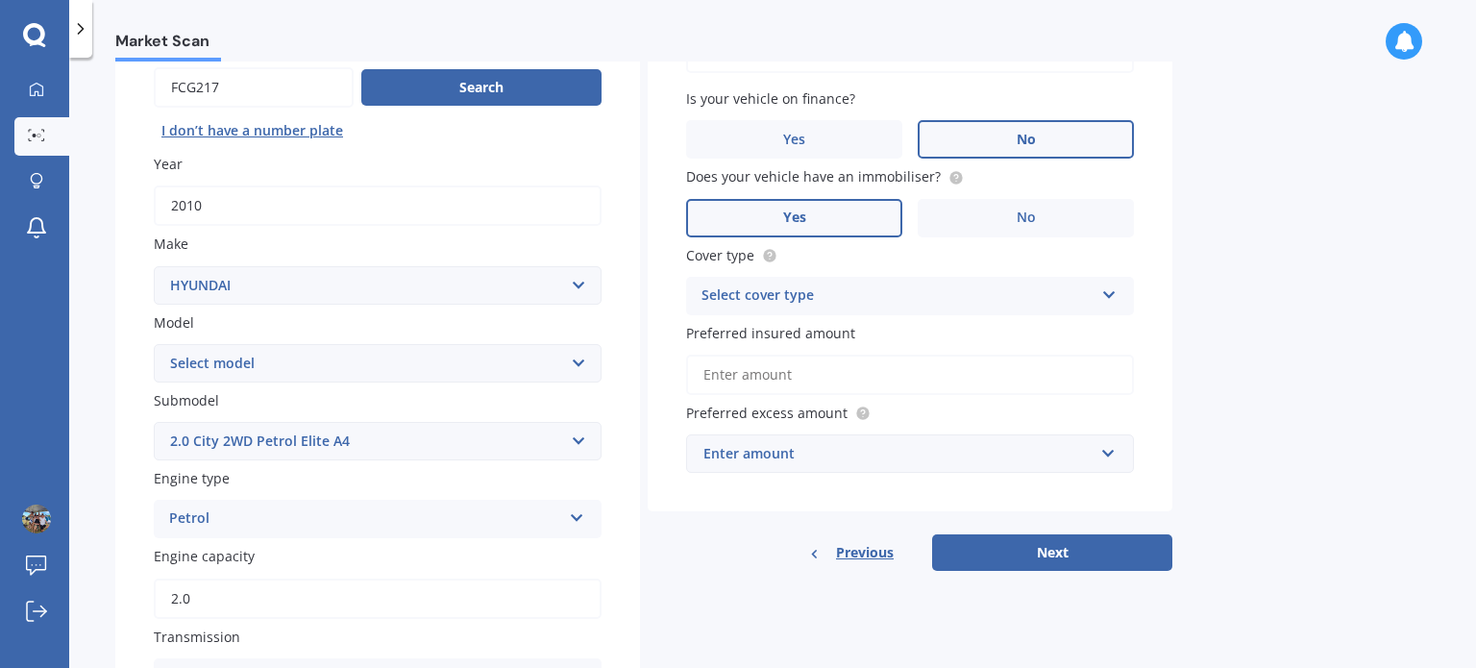
click at [842, 299] on div "Select cover type" at bounding box center [898, 295] width 392 height 23
click at [773, 341] on span "Comprehensive" at bounding box center [754, 333] width 102 height 18
click at [767, 383] on input "Preferred insured amount" at bounding box center [910, 375] width 448 height 40
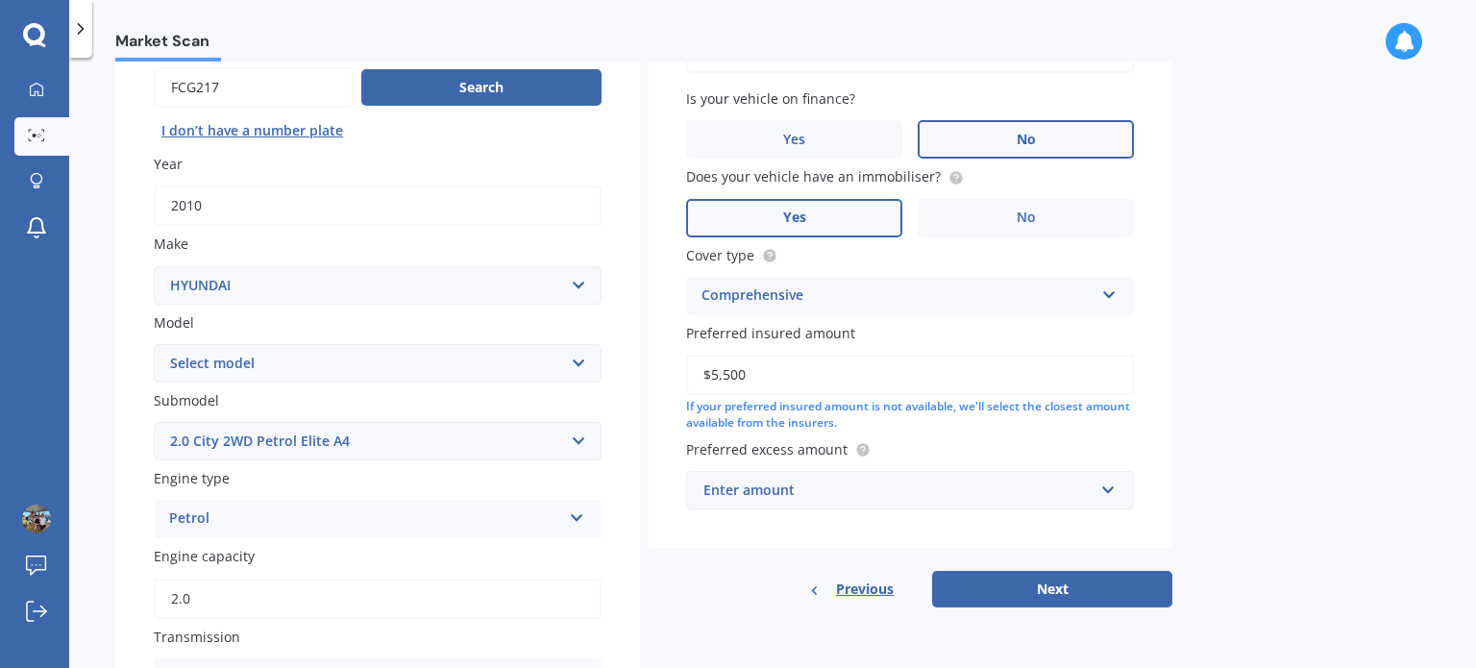
type input "$5,500"
click at [1263, 323] on div "Market Scan Vehicle Market Scan 70 % We just need a few more details to provide…" at bounding box center [772, 367] width 1407 height 610
click at [895, 500] on div "Enter amount" at bounding box center [899, 490] width 390 height 21
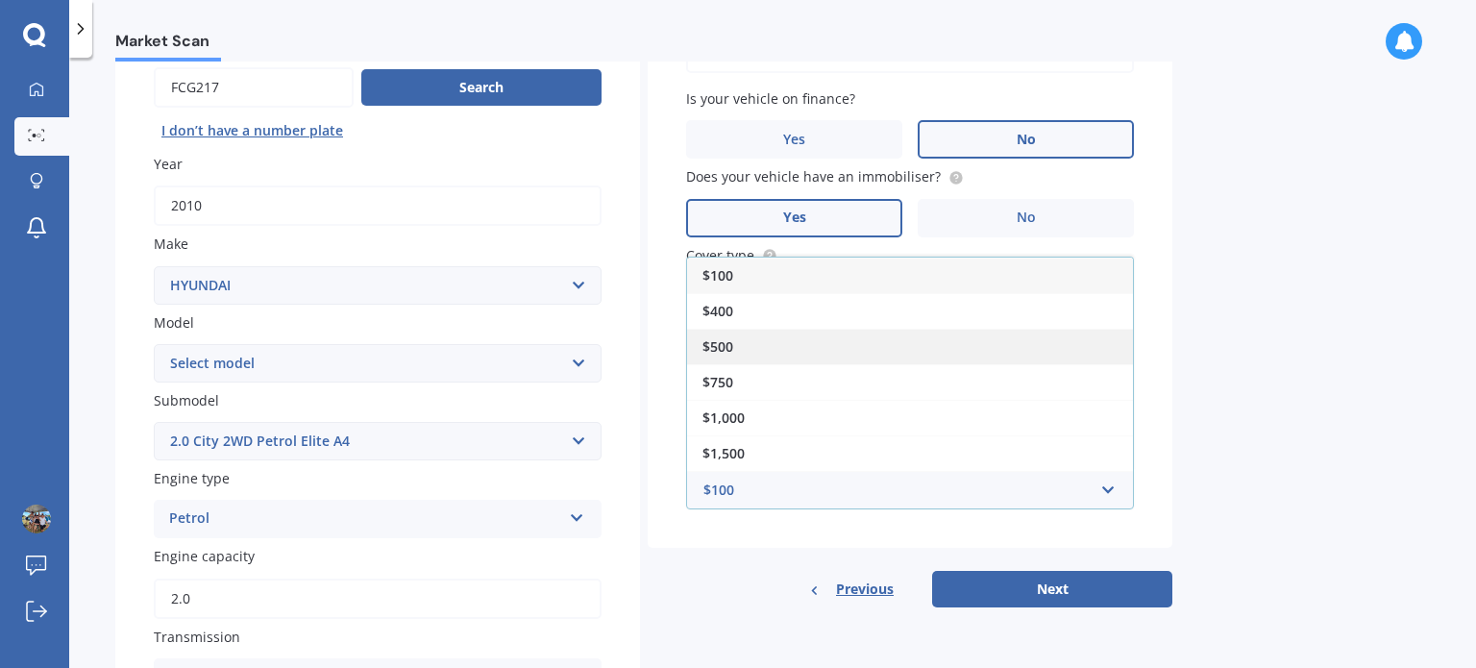
click at [746, 350] on div "$500" at bounding box center [910, 347] width 446 height 36
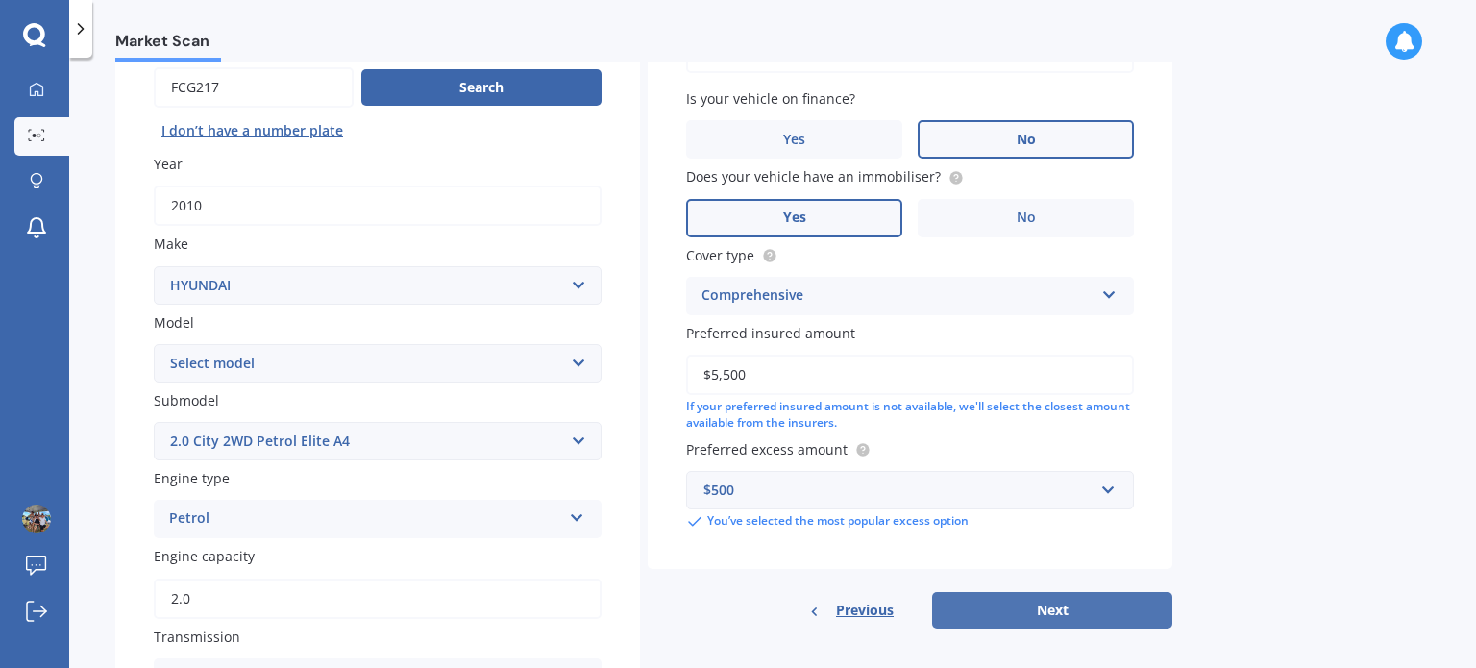
click at [1027, 611] on button "Next" at bounding box center [1052, 610] width 240 height 37
select select "03"
select select "04"
select select "1999"
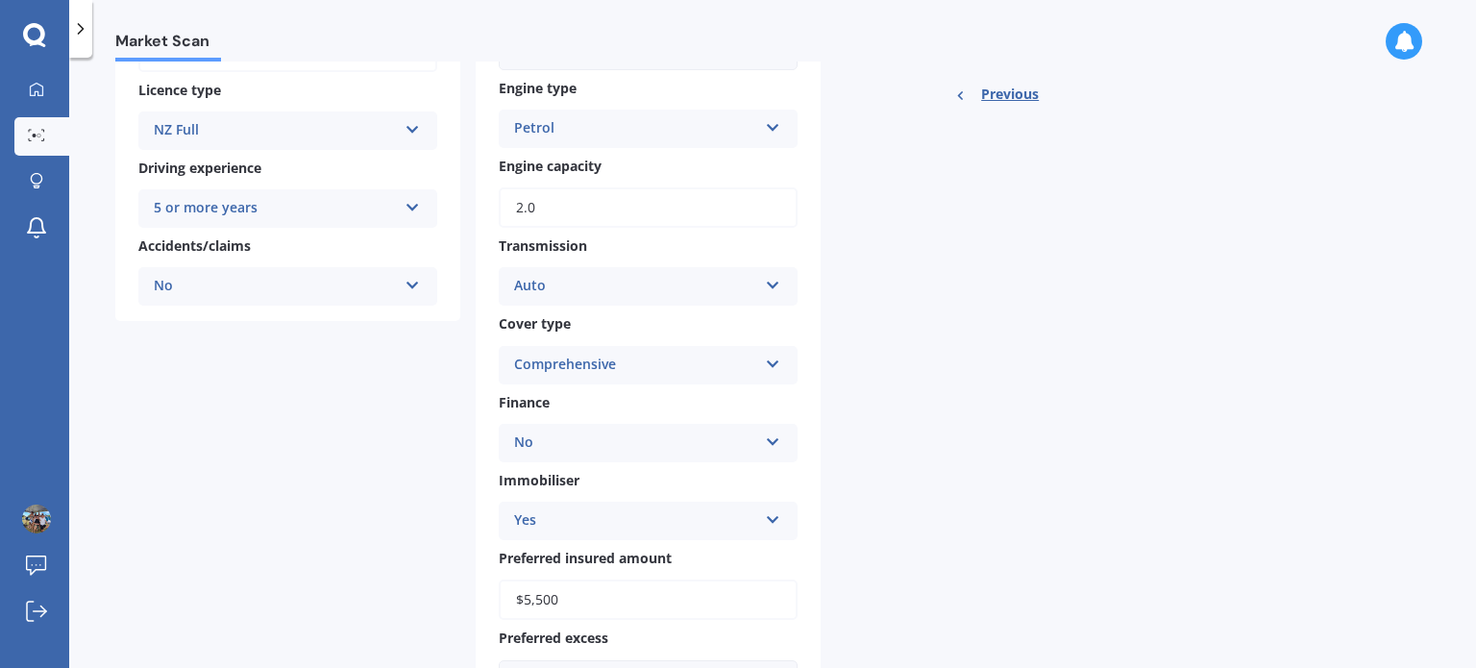
scroll to position [0, 0]
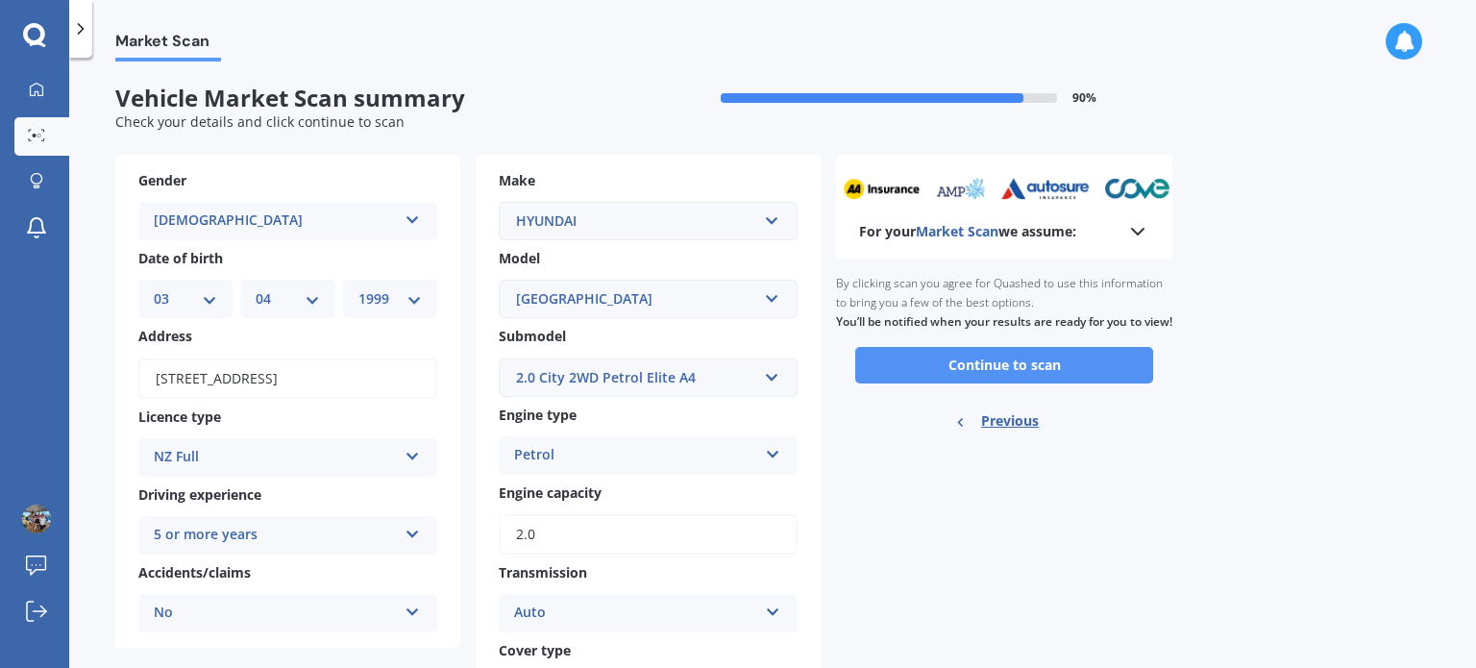
click at [970, 374] on button "Continue to scan" at bounding box center [1004, 365] width 298 height 37
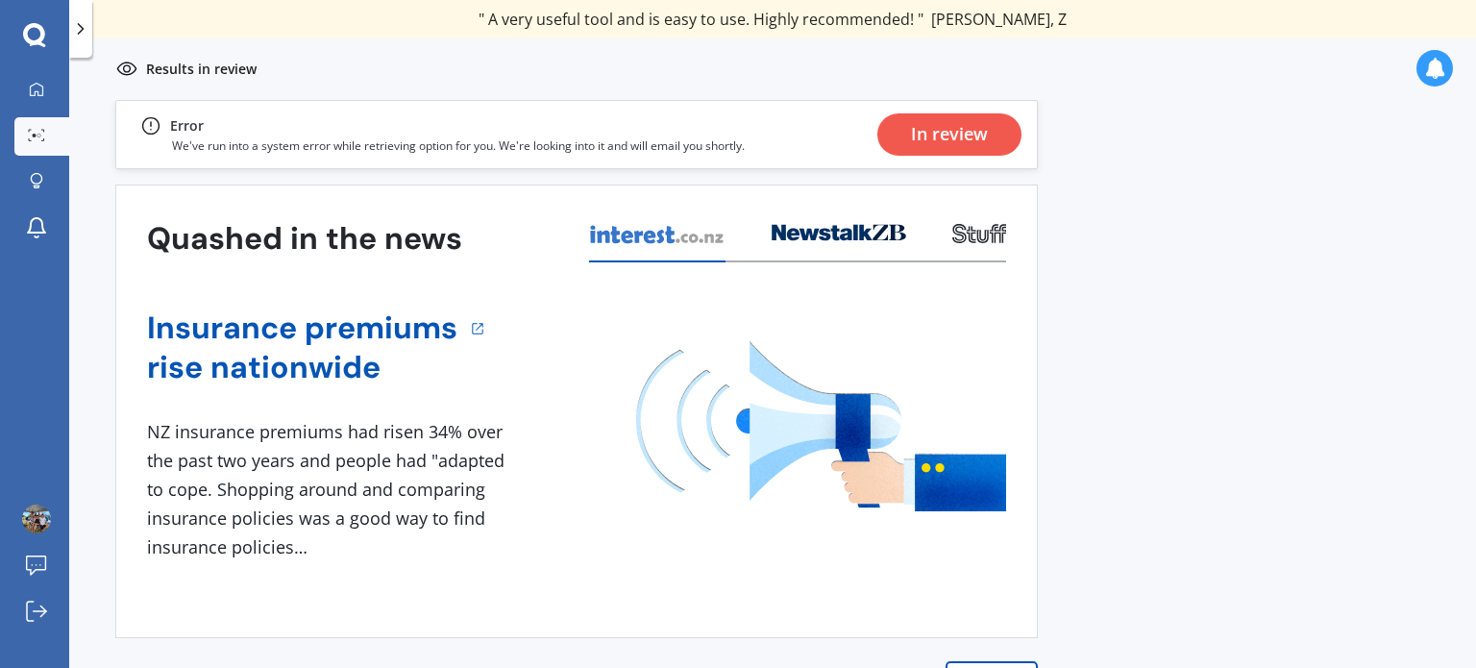
click at [949, 141] on div "In review" at bounding box center [949, 134] width 77 height 42
click at [923, 130] on div "In review" at bounding box center [949, 134] width 77 height 42
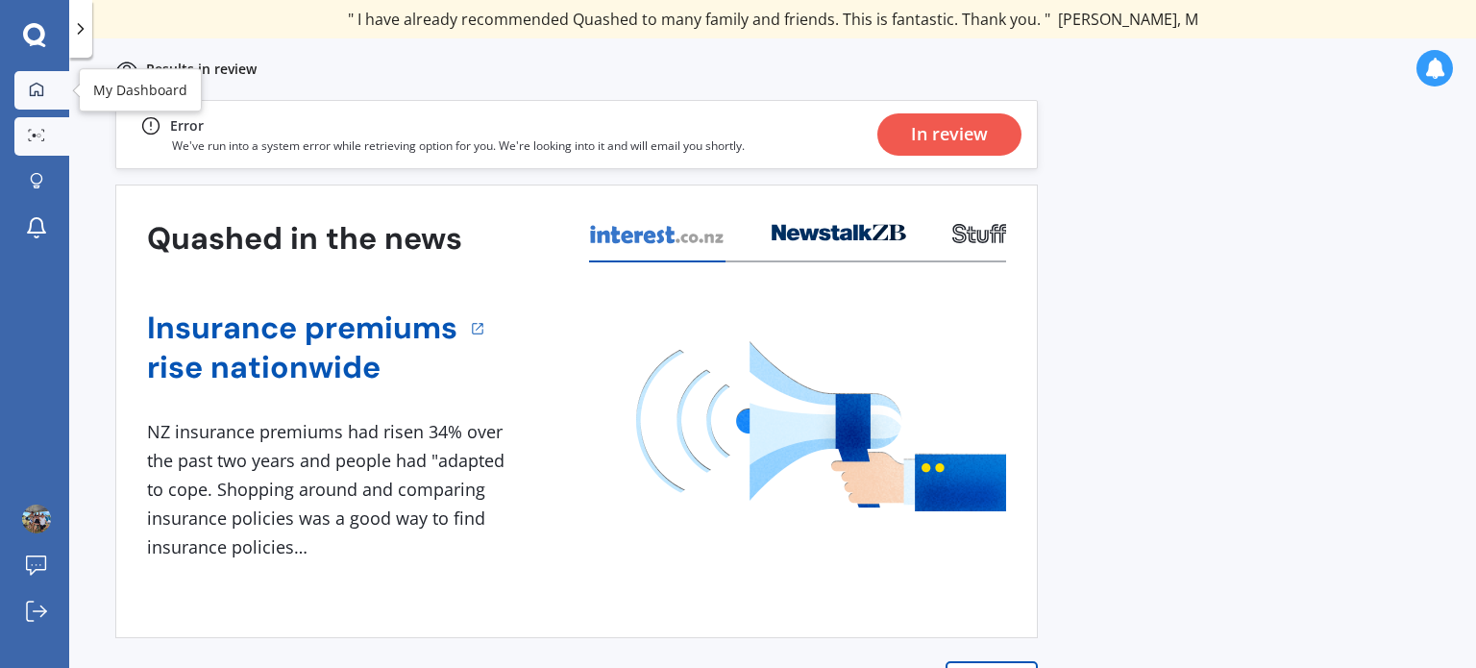
drag, startPoint x: 25, startPoint y: 88, endPoint x: 27, endPoint y: 70, distance: 18.4
click at [26, 88] on div at bounding box center [36, 90] width 29 height 17
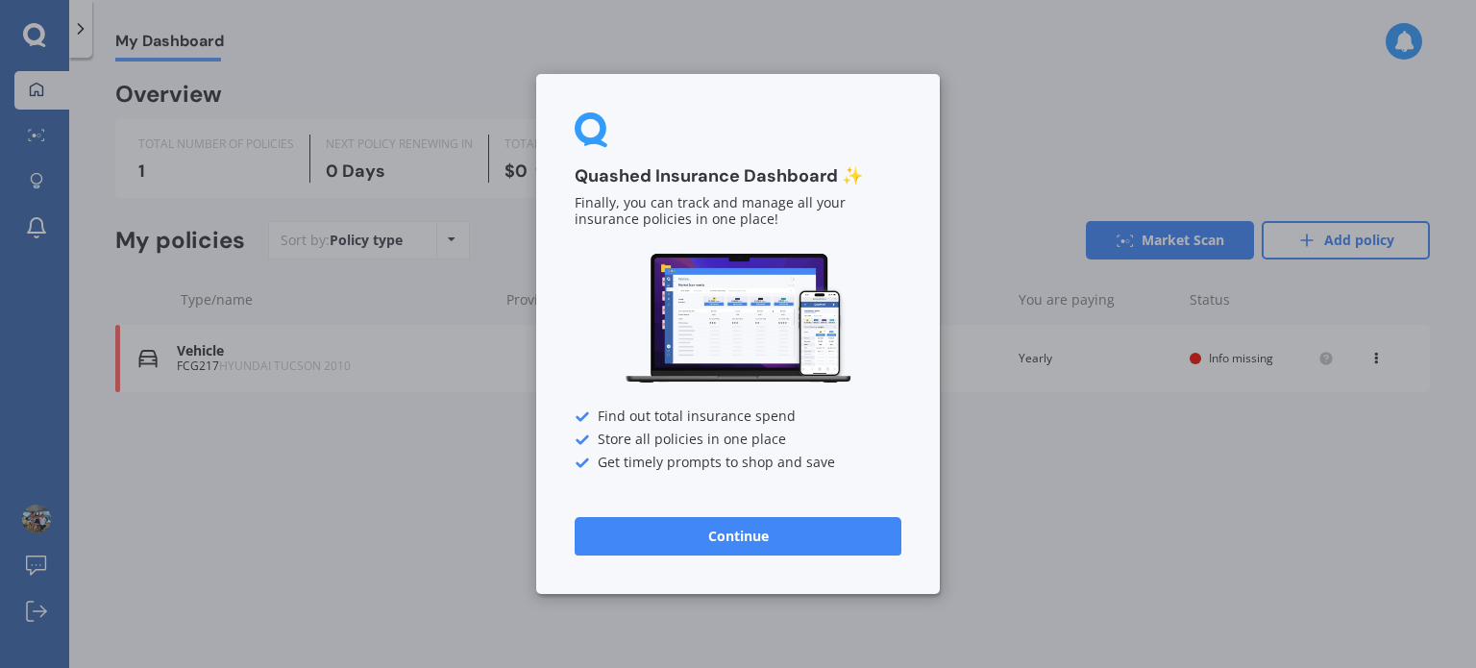
click at [1010, 152] on div "Quashed Insurance Dashboard ✨ Finally, you can track and manage all your insura…" at bounding box center [738, 334] width 1476 height 668
click at [713, 540] on button "Continue" at bounding box center [738, 536] width 327 height 38
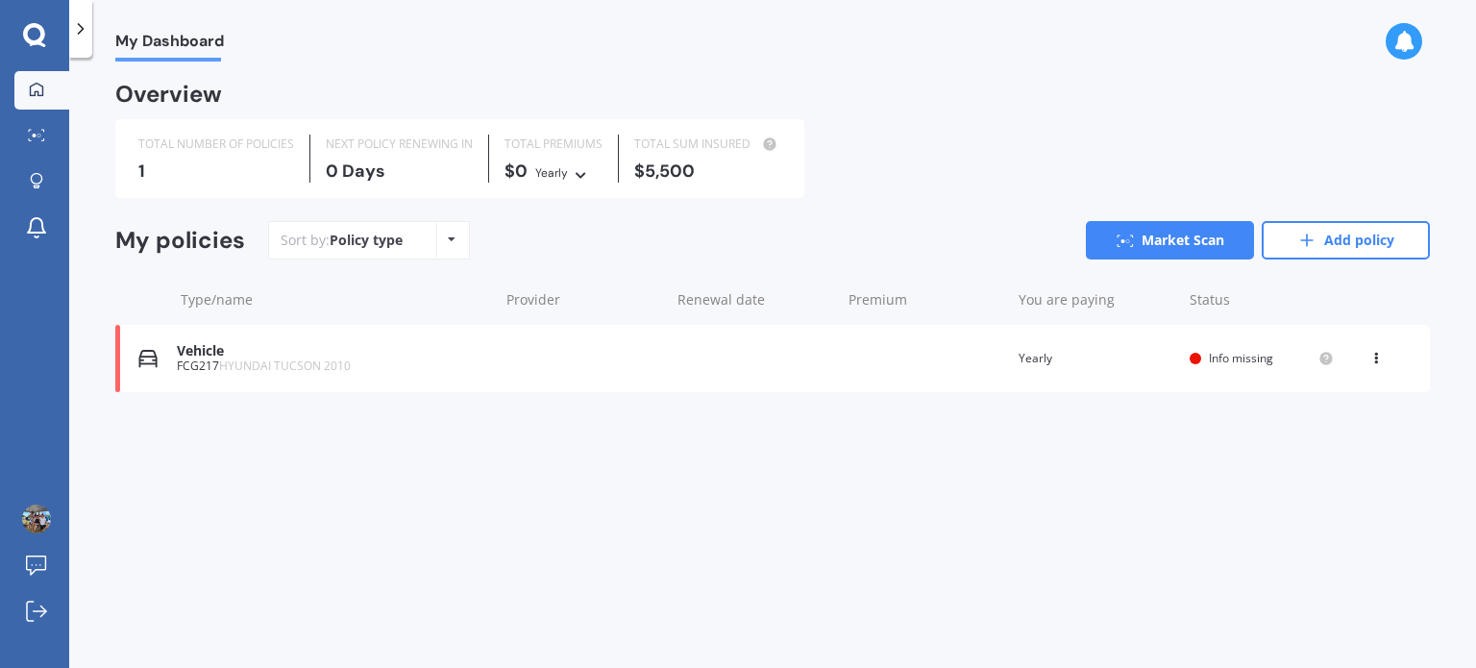
click at [1203, 359] on div "Info missing" at bounding box center [1262, 358] width 144 height 15
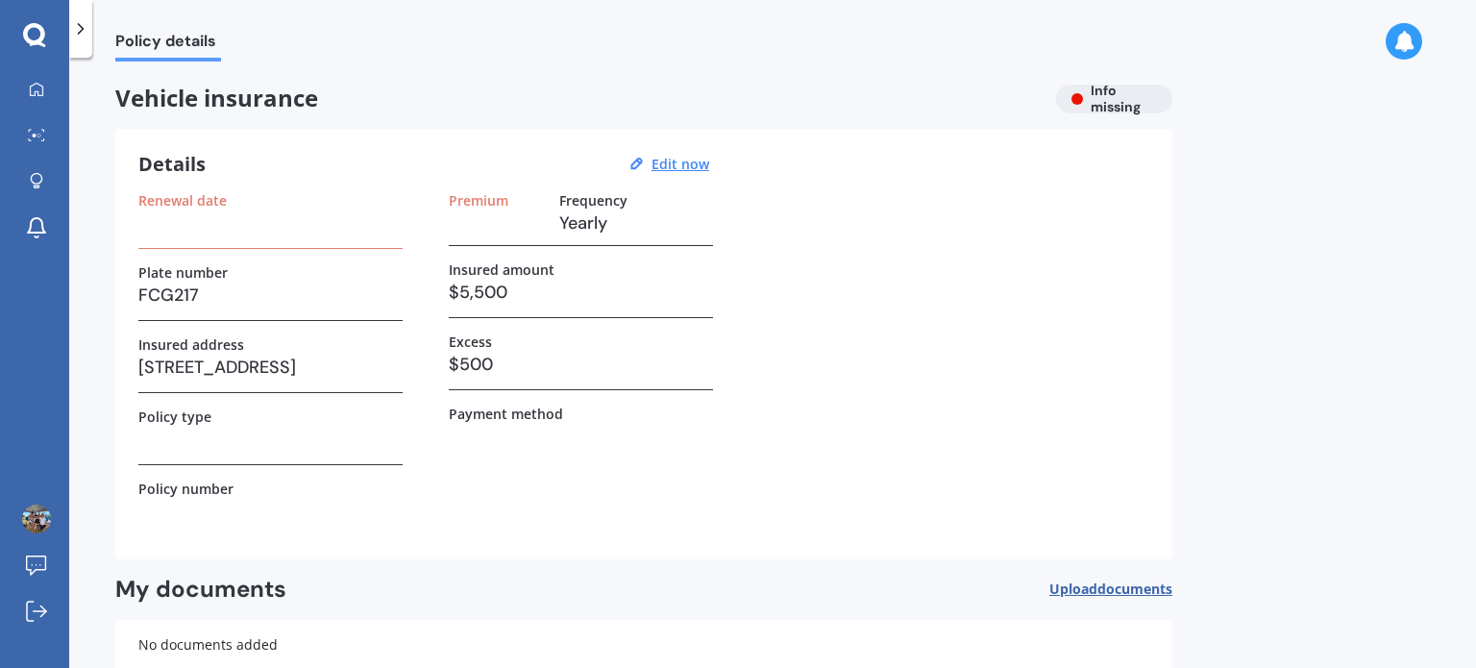
click at [178, 197] on label "Renewal date" at bounding box center [182, 200] width 88 height 16
click at [663, 168] on u "Edit now" at bounding box center [681, 164] width 58 height 18
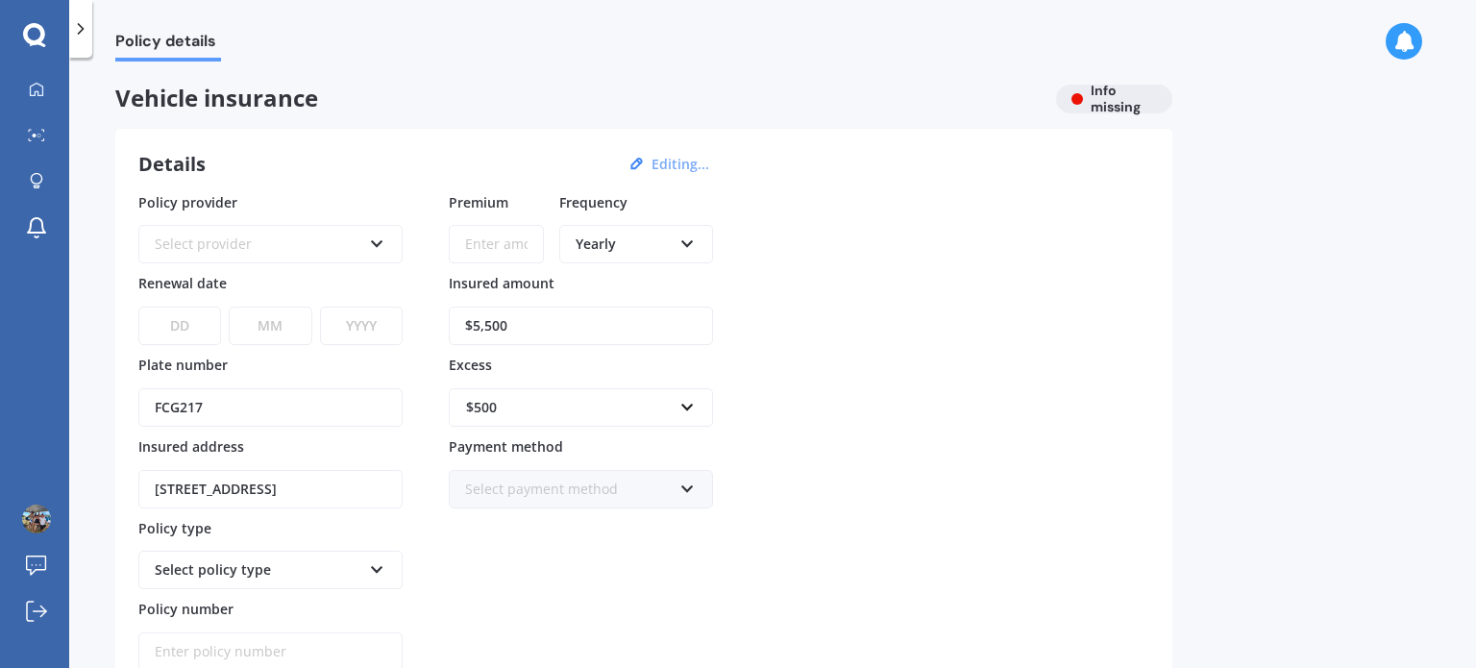
click at [258, 265] on div "Policy provider Select provider AA AMI AMP ANZ ASB Aioi Nissay Dowa Ando Assura…" at bounding box center [270, 432] width 264 height 480
click at [264, 243] on div "Select provider" at bounding box center [258, 244] width 207 height 21
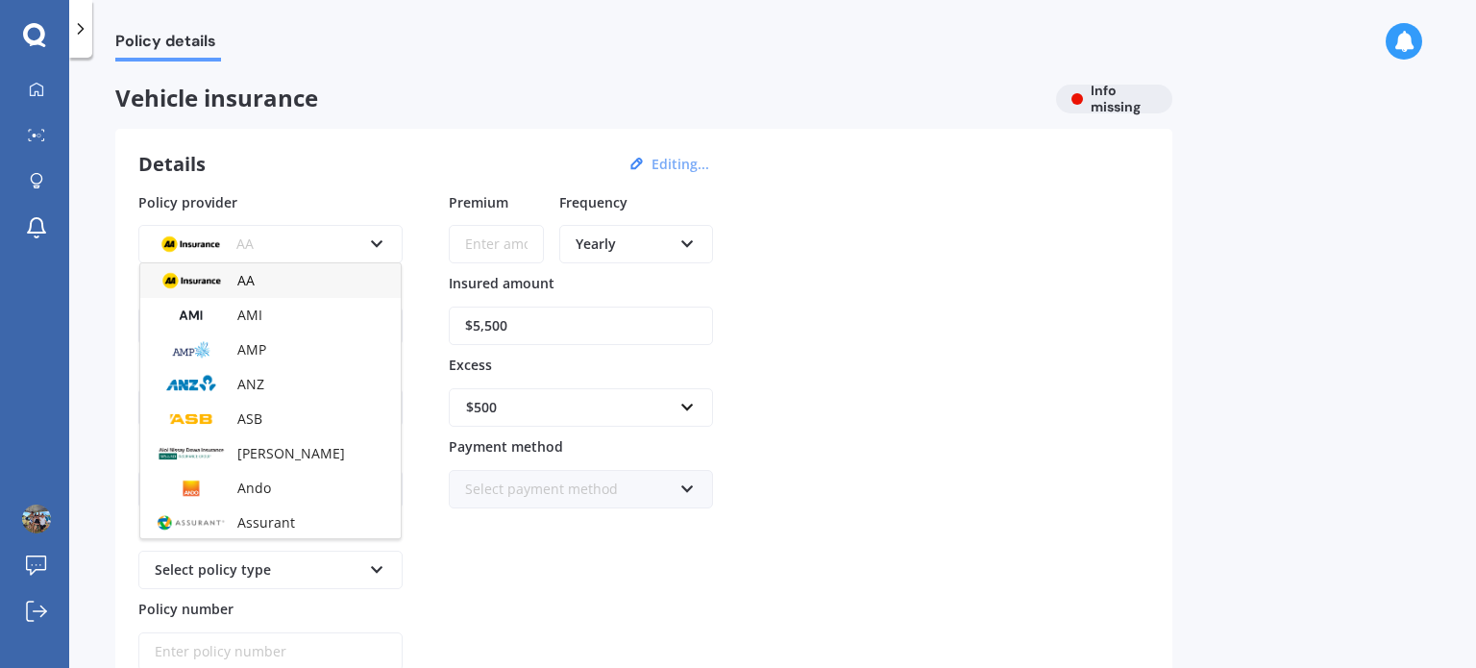
click at [264, 243] on div "AA" at bounding box center [258, 244] width 207 height 21
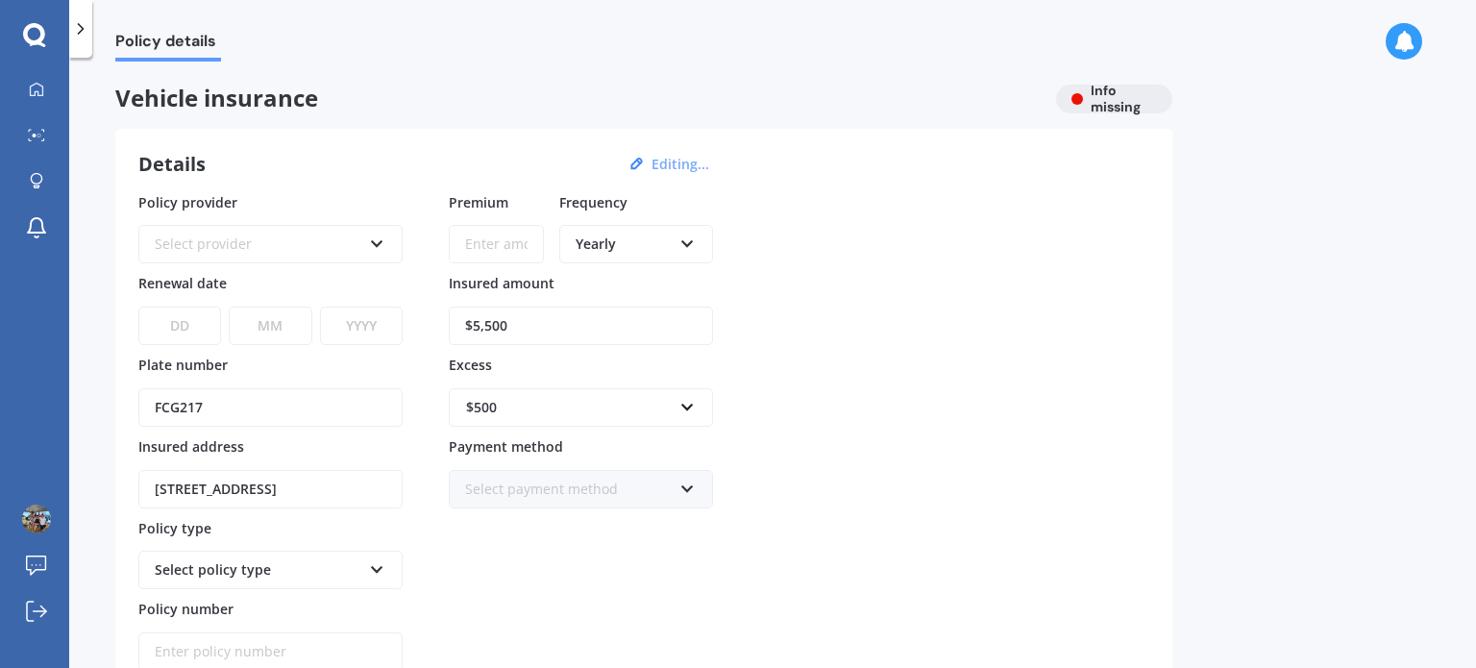
click at [811, 266] on div "Policy provider Select provider AA AMI AMP ANZ ASB Aioi Nissay Dowa Ando Assura…" at bounding box center [643, 432] width 1011 height 480
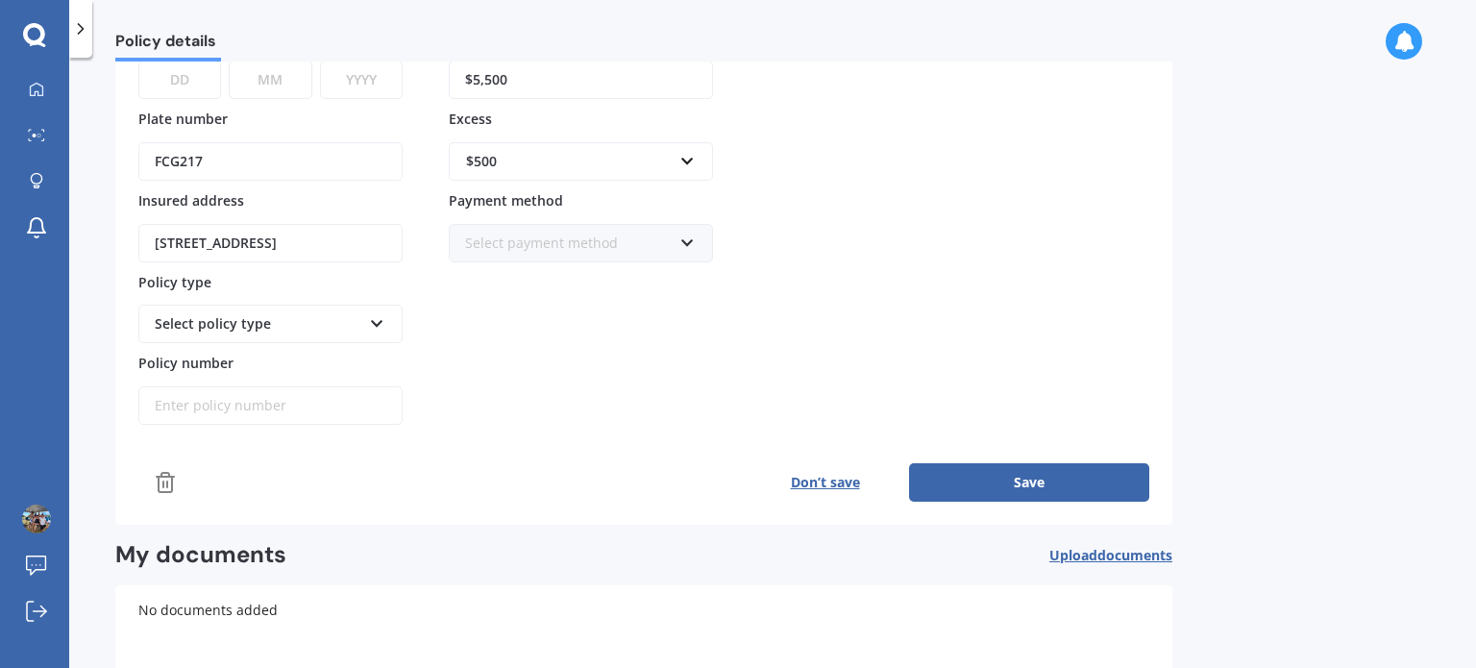
scroll to position [288, 0]
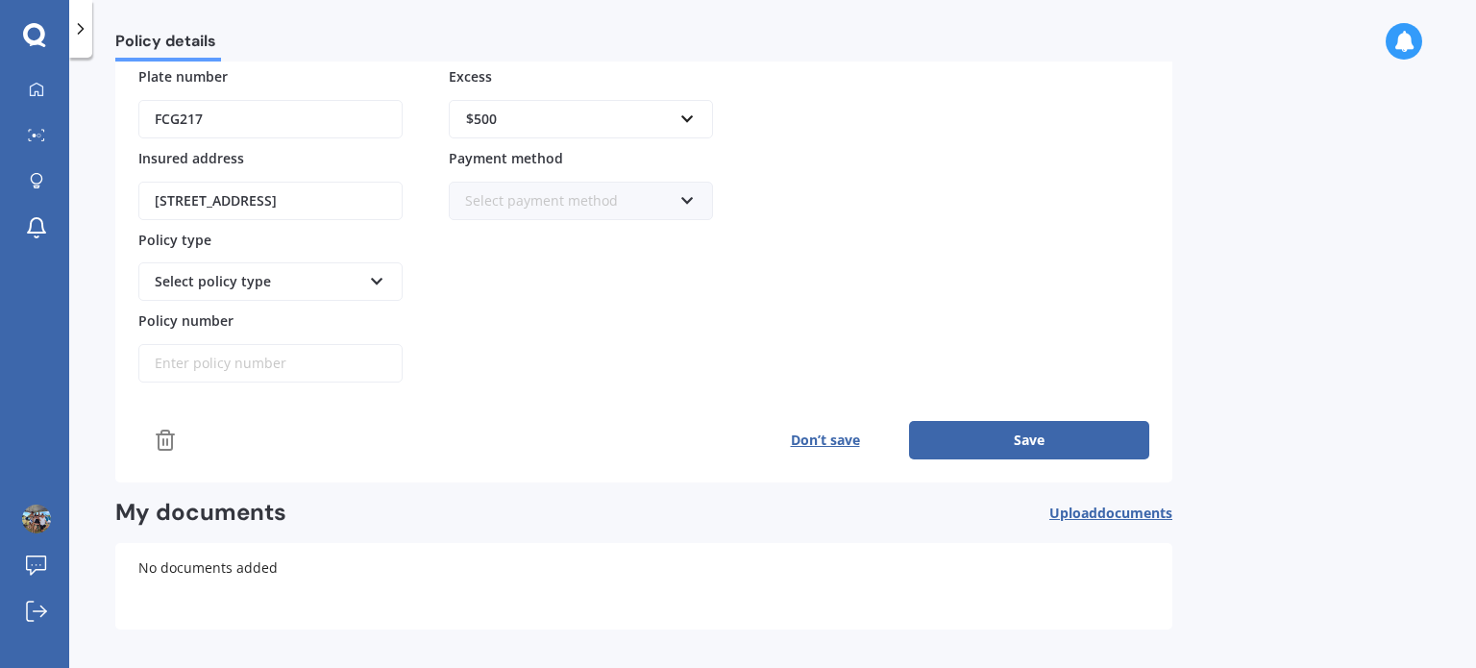
click at [1012, 432] on button "Save" at bounding box center [1029, 440] width 240 height 38
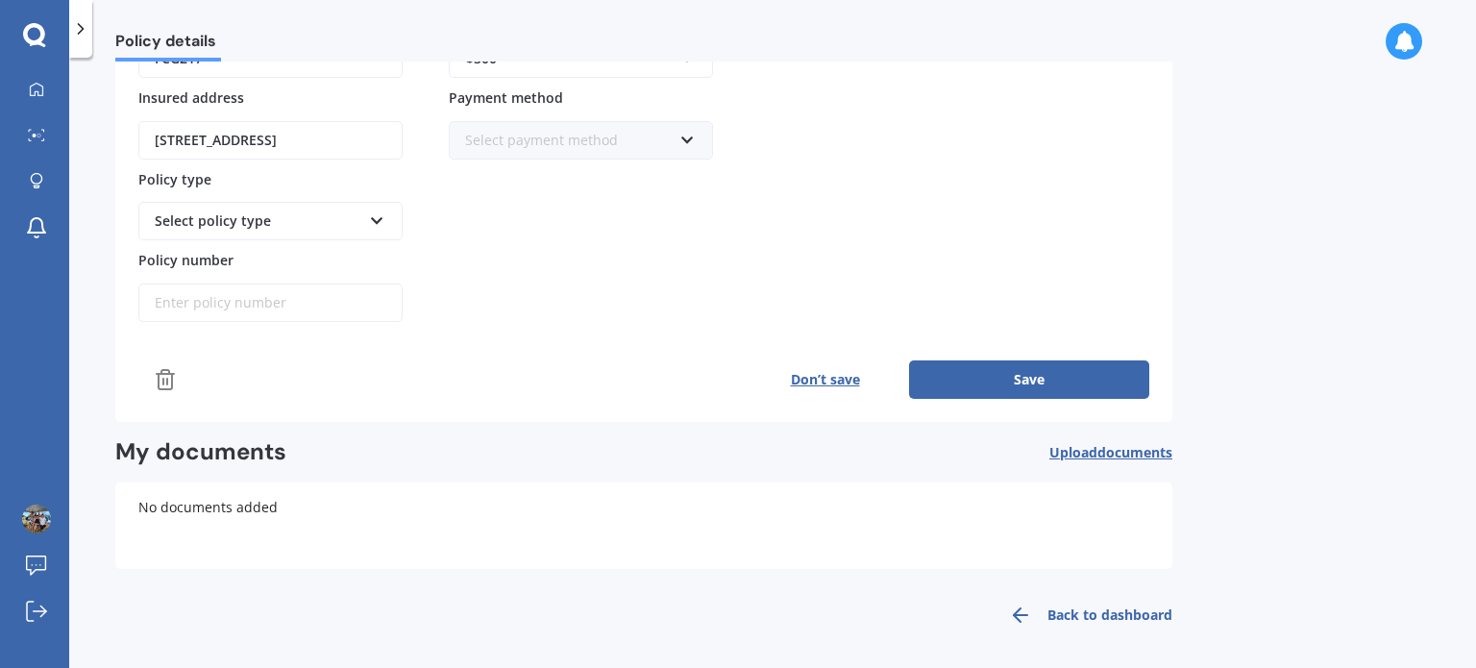
click at [820, 377] on button "Don’t save" at bounding box center [825, 379] width 168 height 38
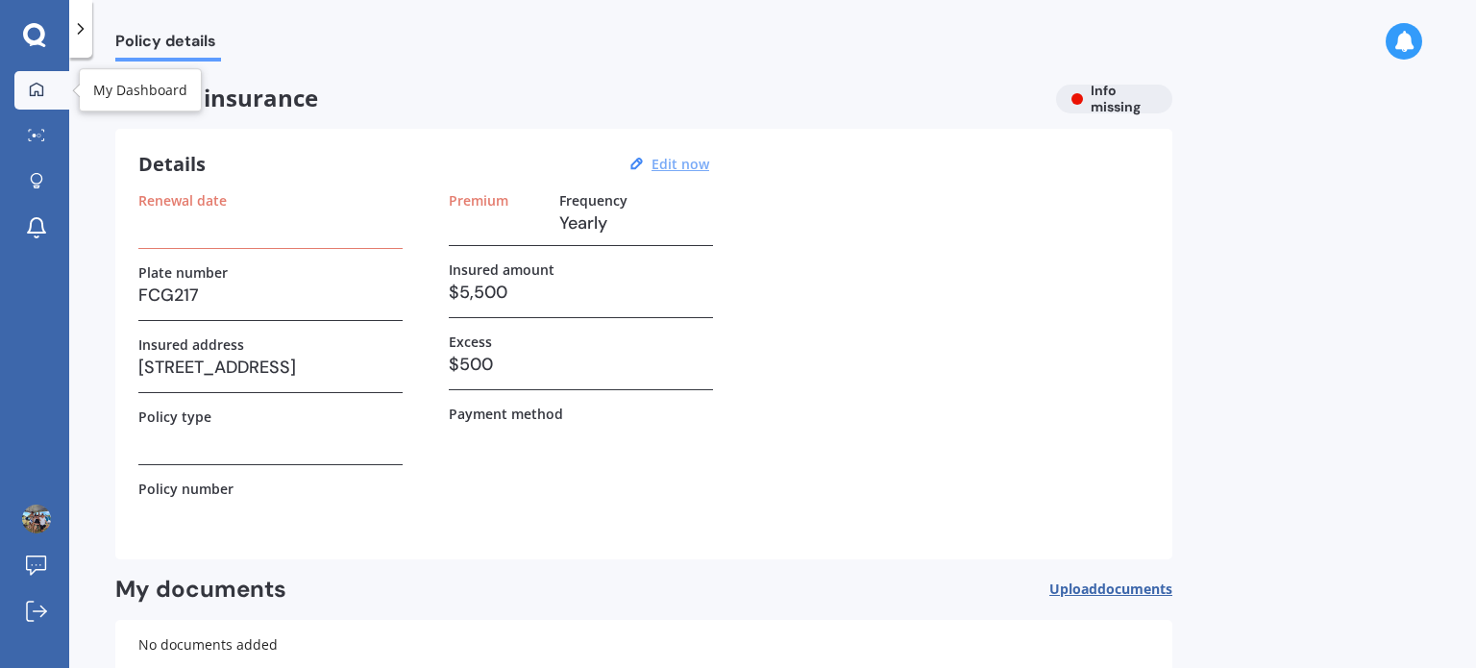
drag, startPoint x: 30, startPoint y: 90, endPoint x: 42, endPoint y: 76, distance: 19.1
click at [30, 90] on icon at bounding box center [36, 88] width 13 height 13
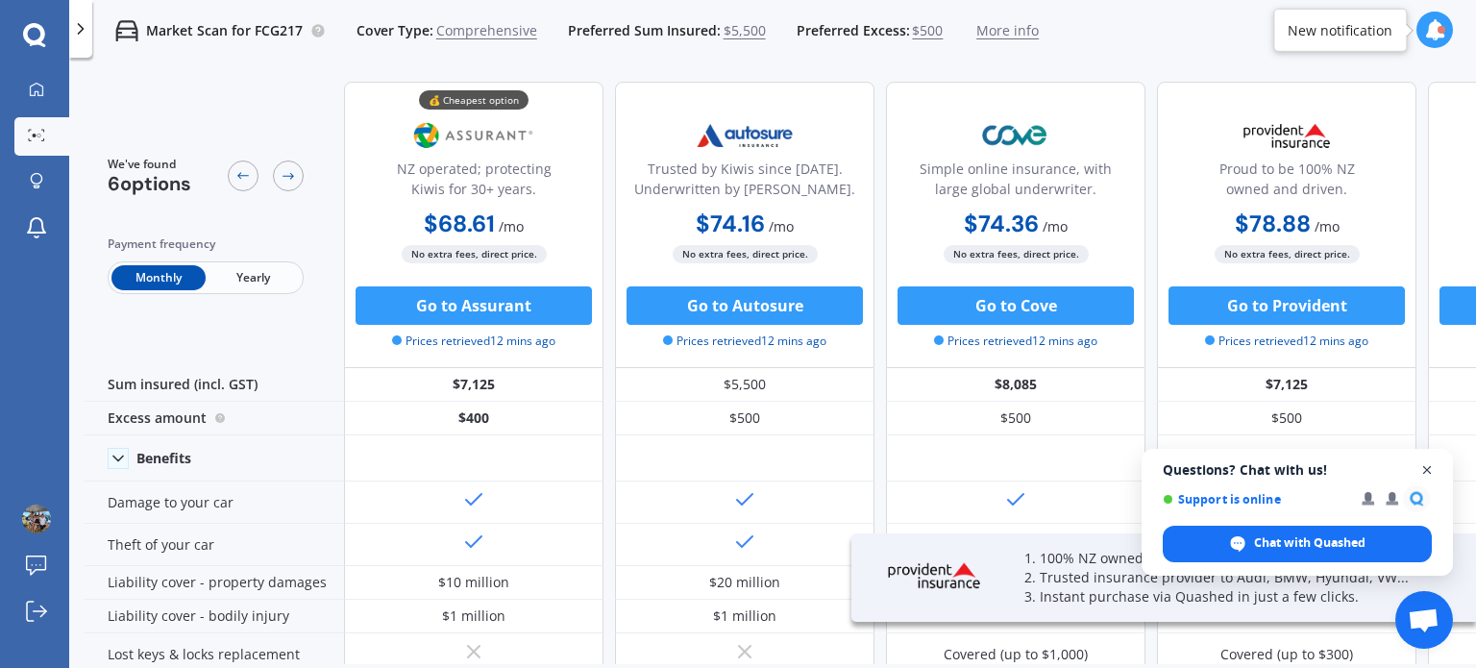
click at [1421, 471] on span "Close chat" at bounding box center [1428, 470] width 24 height 24
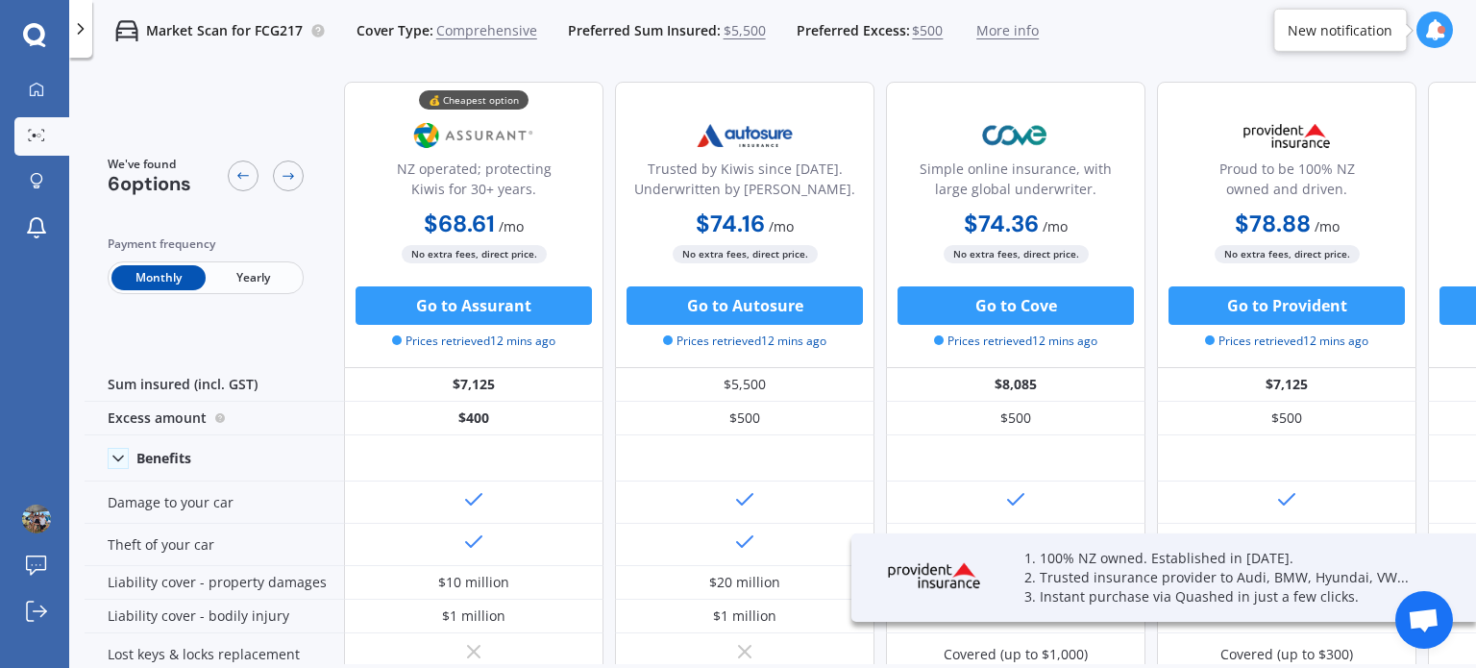
click at [257, 280] on span "Yearly" at bounding box center [253, 277] width 94 height 25
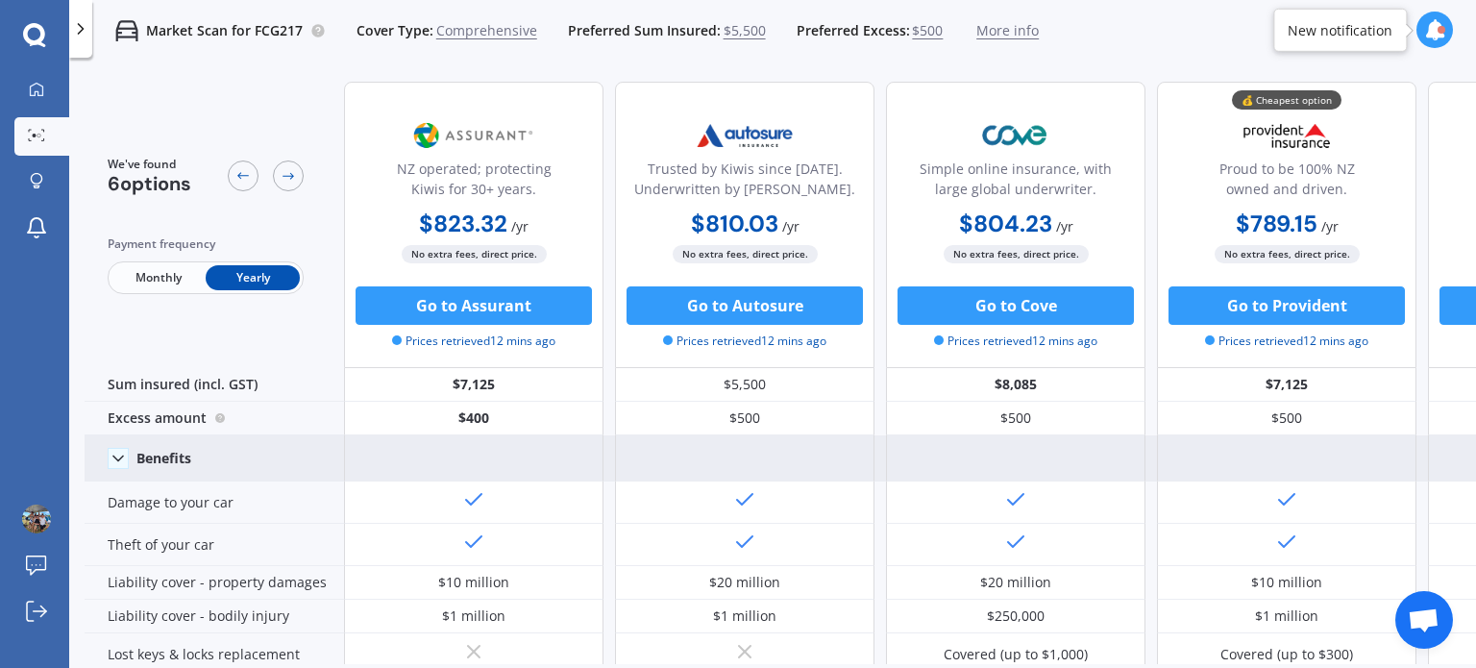
click at [117, 453] on icon at bounding box center [118, 458] width 19 height 19
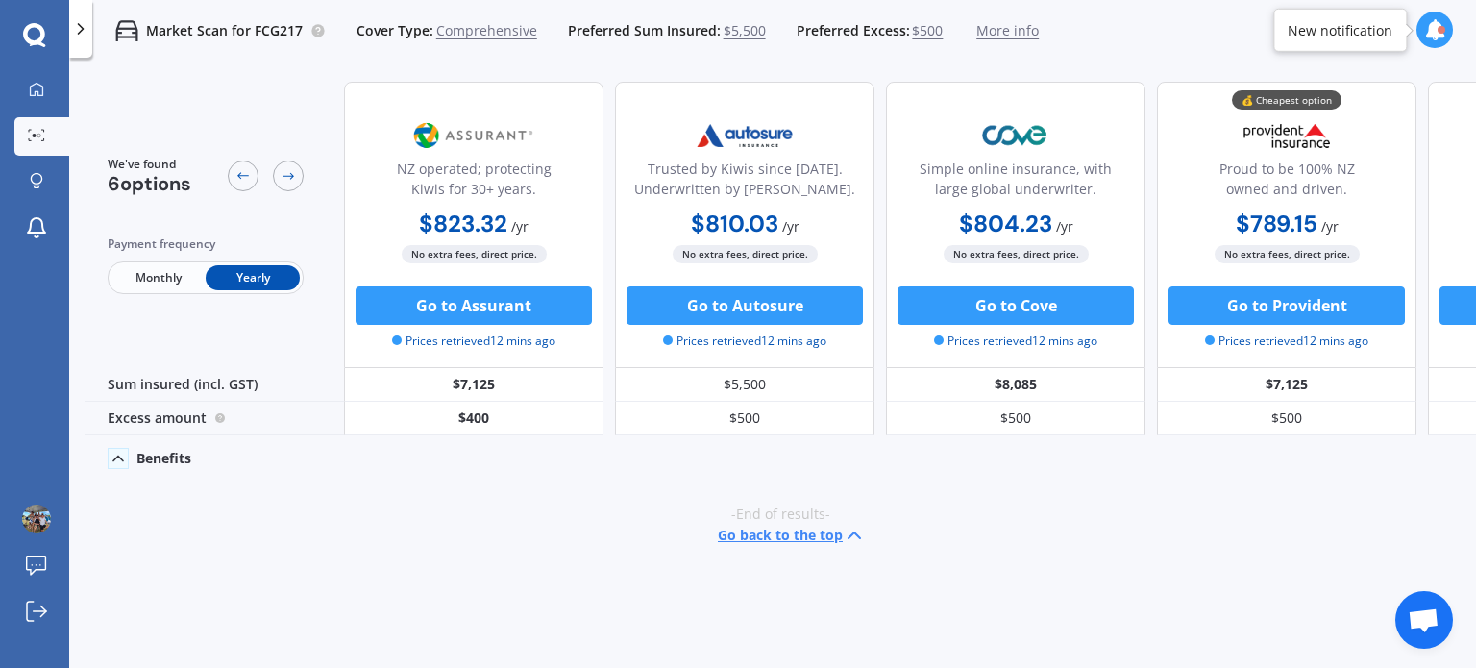
click at [119, 453] on icon at bounding box center [118, 458] width 19 height 19
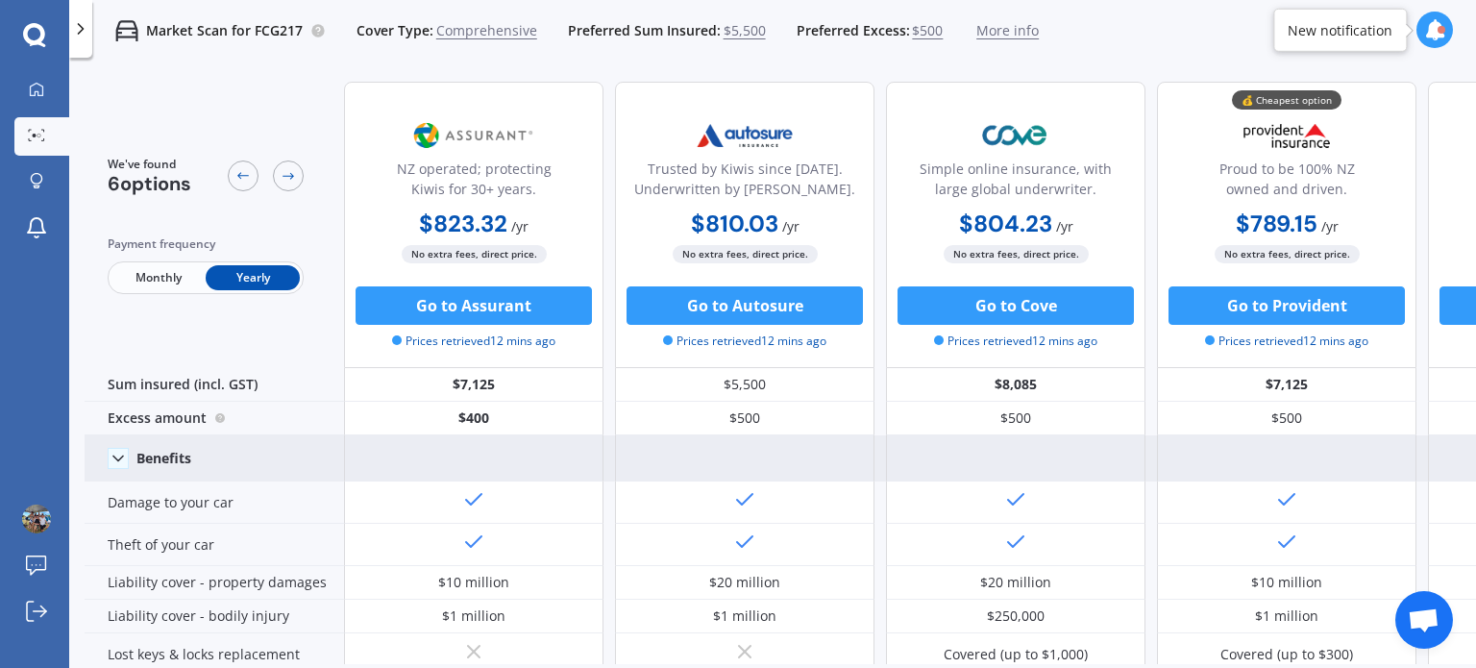
click at [1167, 22] on div "Market Scan for FCG217 Cover Type: Comprehensive Preferred Sum Insured: $5,500 …" at bounding box center [772, 31] width 1407 height 62
click at [23, 522] on img at bounding box center [36, 519] width 29 height 29
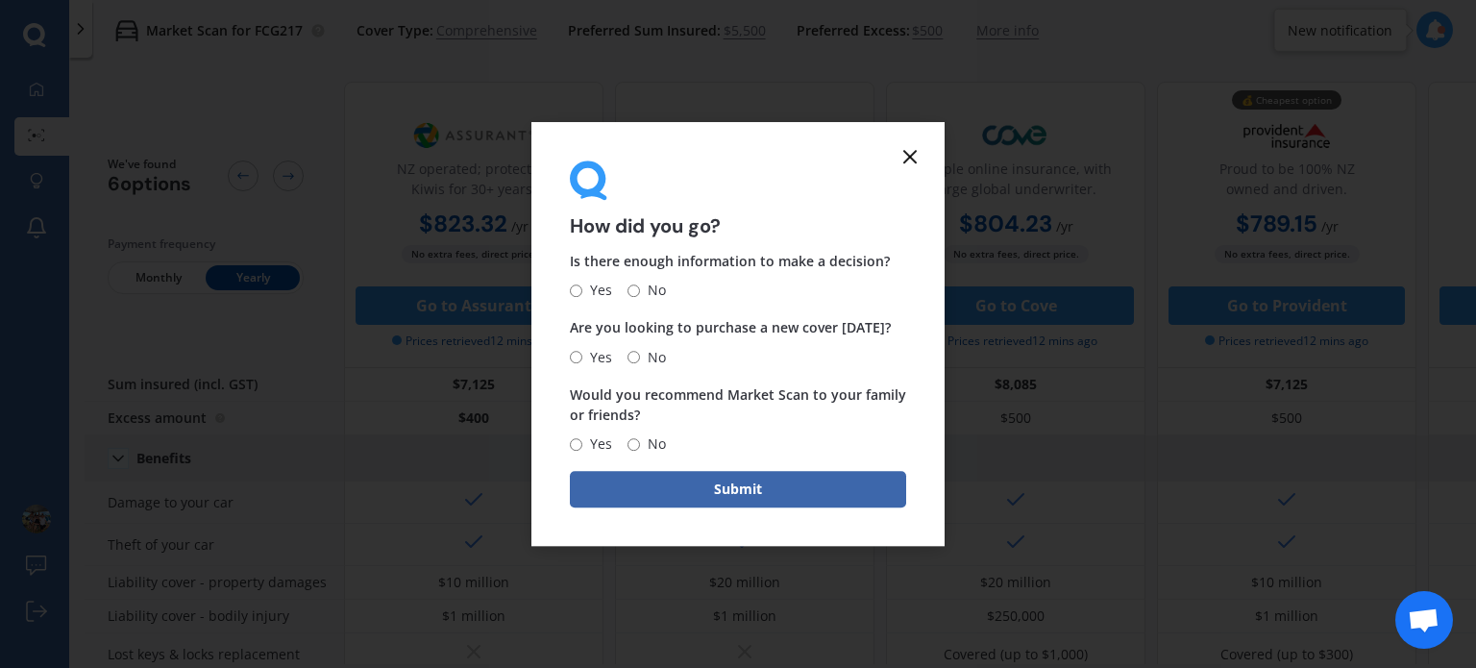
drag, startPoint x: 911, startPoint y: 156, endPoint x: 896, endPoint y: 149, distance: 16.8
click at [911, 155] on icon at bounding box center [910, 156] width 23 height 23
